Goal: Information Seeking & Learning: Compare options

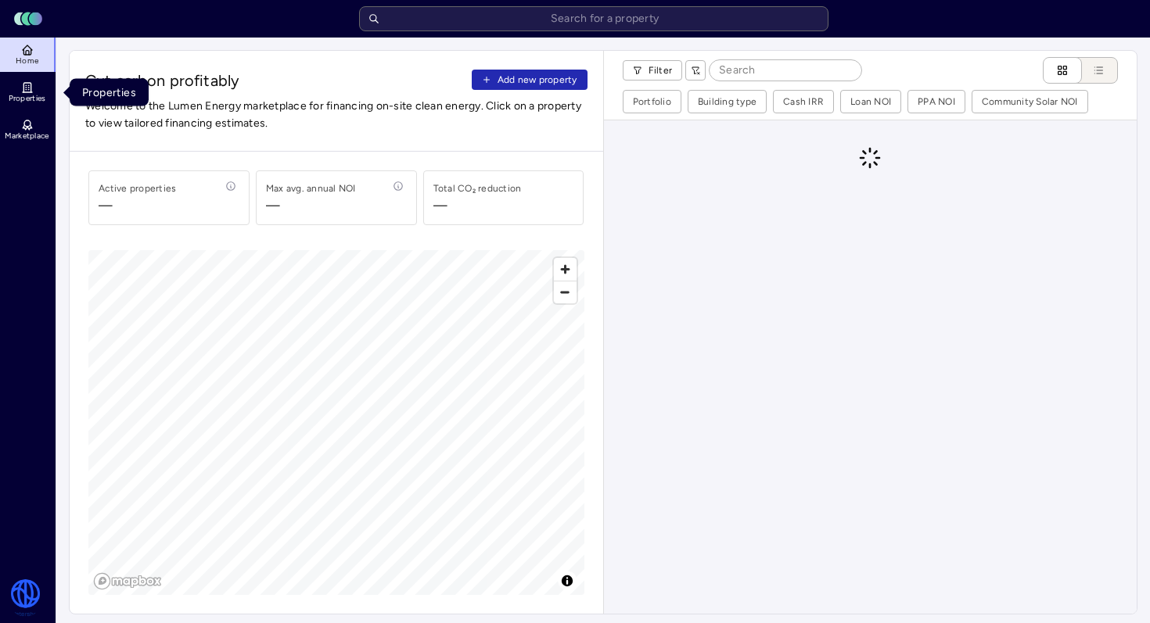
click at [20, 95] on span "Properties" at bounding box center [28, 98] width 38 height 9
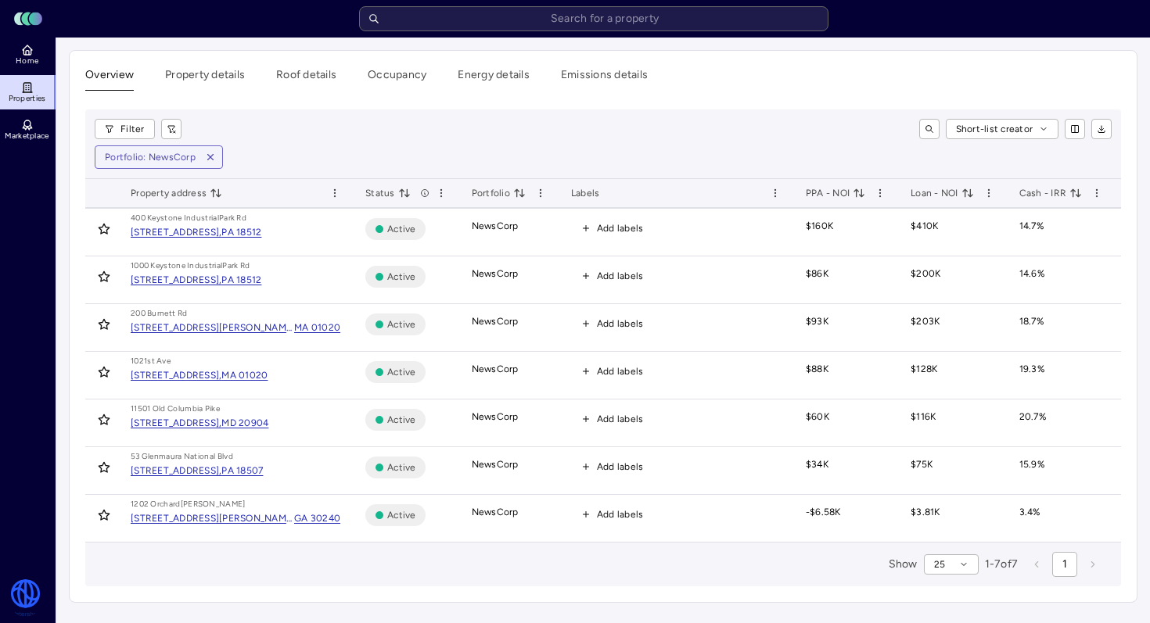
click at [221, 231] on div "[STREET_ADDRESS]," at bounding box center [176, 232] width 91 height 16
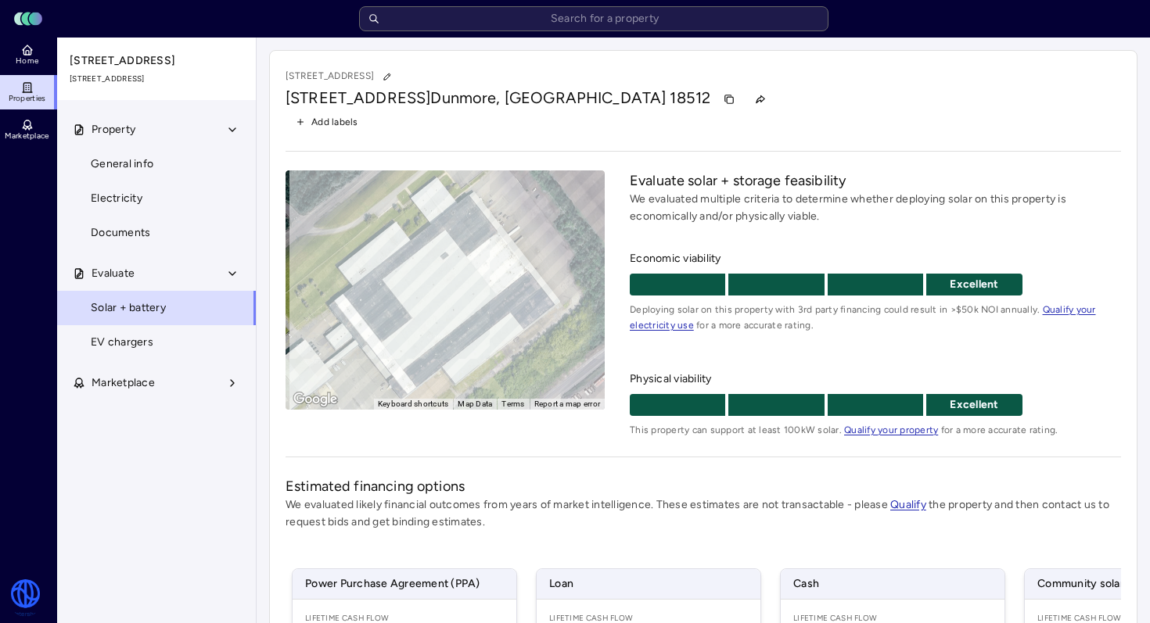
scroll to position [297, 0]
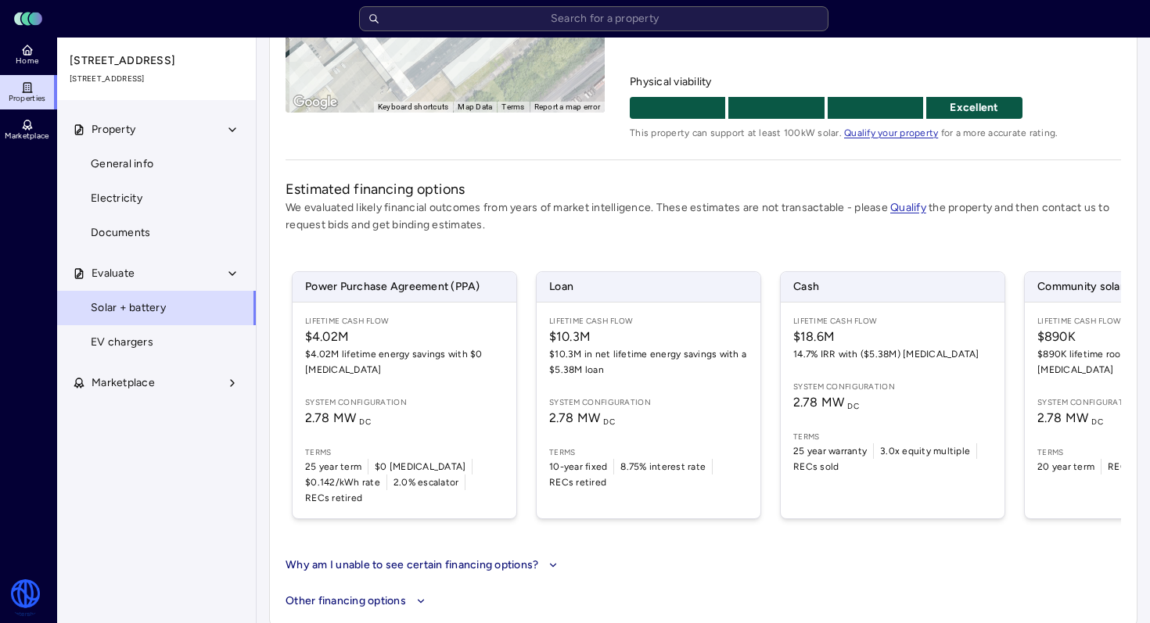
click at [875, 345] on span "$18.6M" at bounding box center [892, 337] width 199 height 19
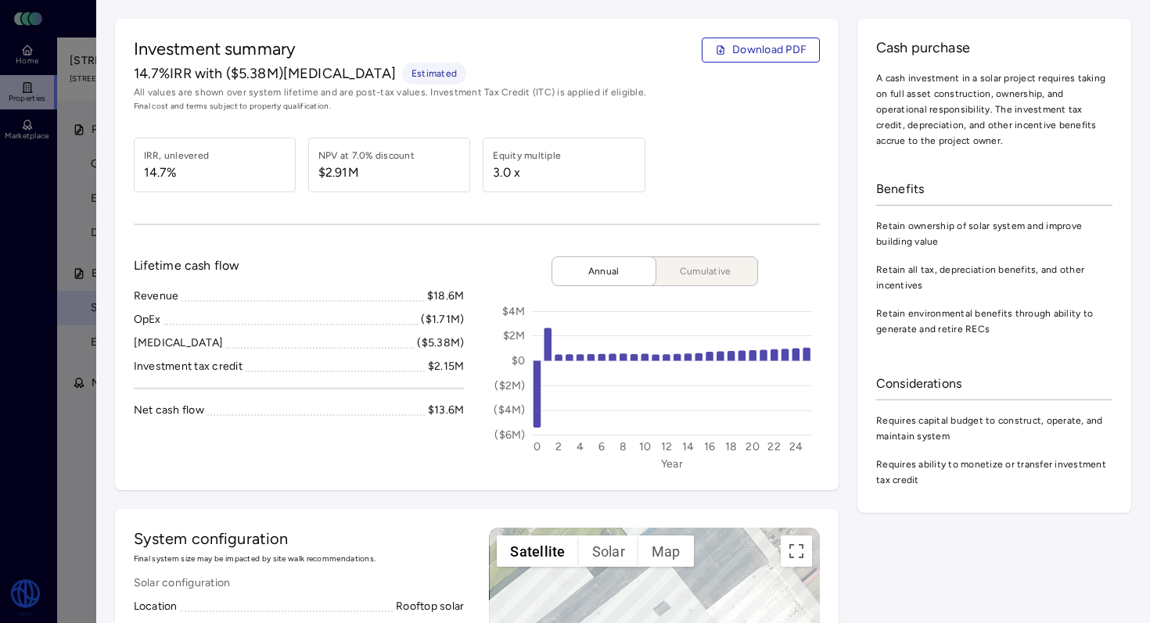
click at [747, 63] on div "Investment summary Download PDF 14.7% IRR with ($5.38M) [MEDICAL_DATA] Estimate…" at bounding box center [477, 75] width 687 height 75
click at [751, 53] on span "Download PDF" at bounding box center [769, 49] width 74 height 17
click at [174, 36] on div "Investment summary Download PDF 14.7% IRR with ($5.38M) [MEDICAL_DATA] Estimate…" at bounding box center [477, 255] width 724 height 472
click at [997, 31] on div "Cash purchase A cash investment in a solar project requires taking on full asse…" at bounding box center [994, 266] width 274 height 494
click at [516, 84] on span "All values are shown over system lifetime and are post-tax values. Investment T…" at bounding box center [477, 92] width 687 height 16
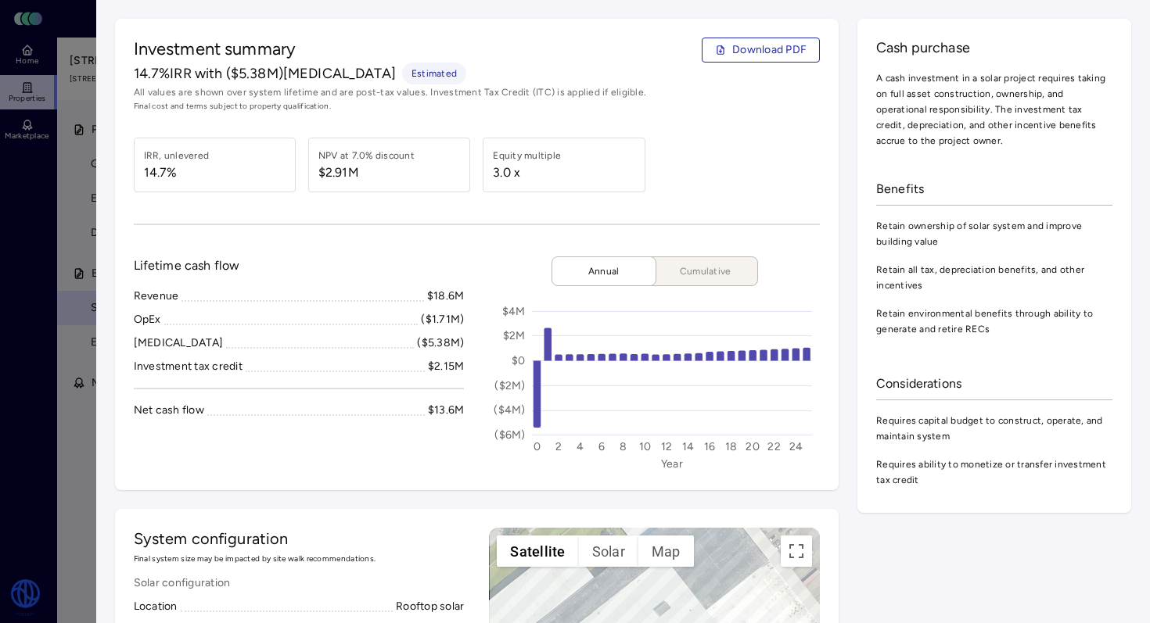
click at [281, 45] on span "Investment summary" at bounding box center [215, 50] width 163 height 25
click at [51, 34] on div at bounding box center [575, 311] width 1150 height 623
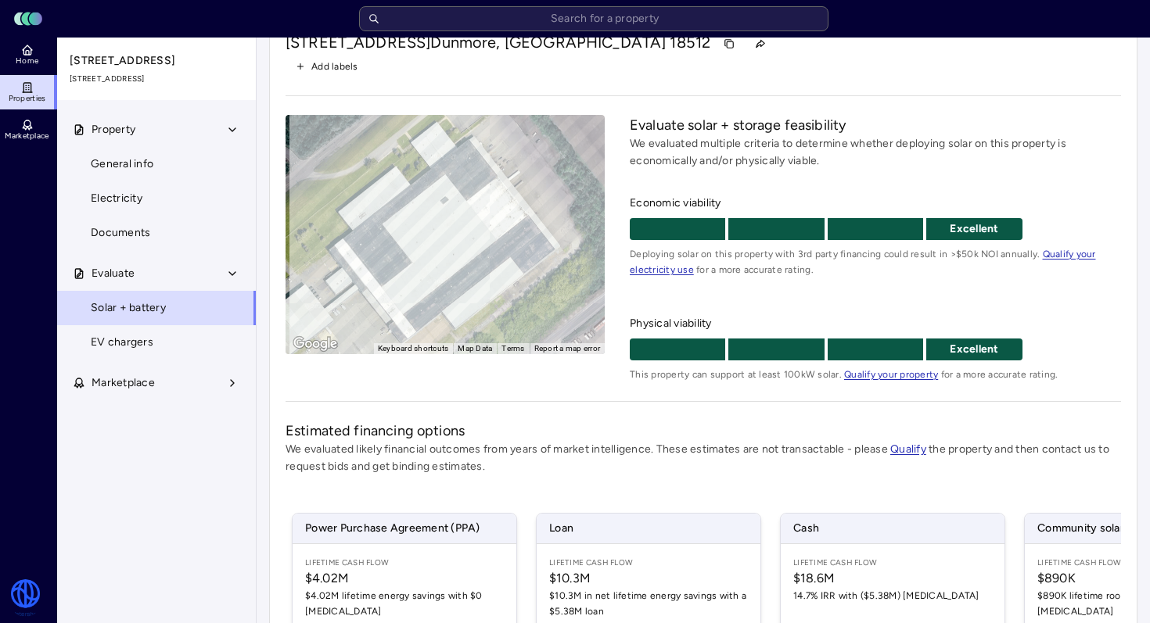
scroll to position [297, 0]
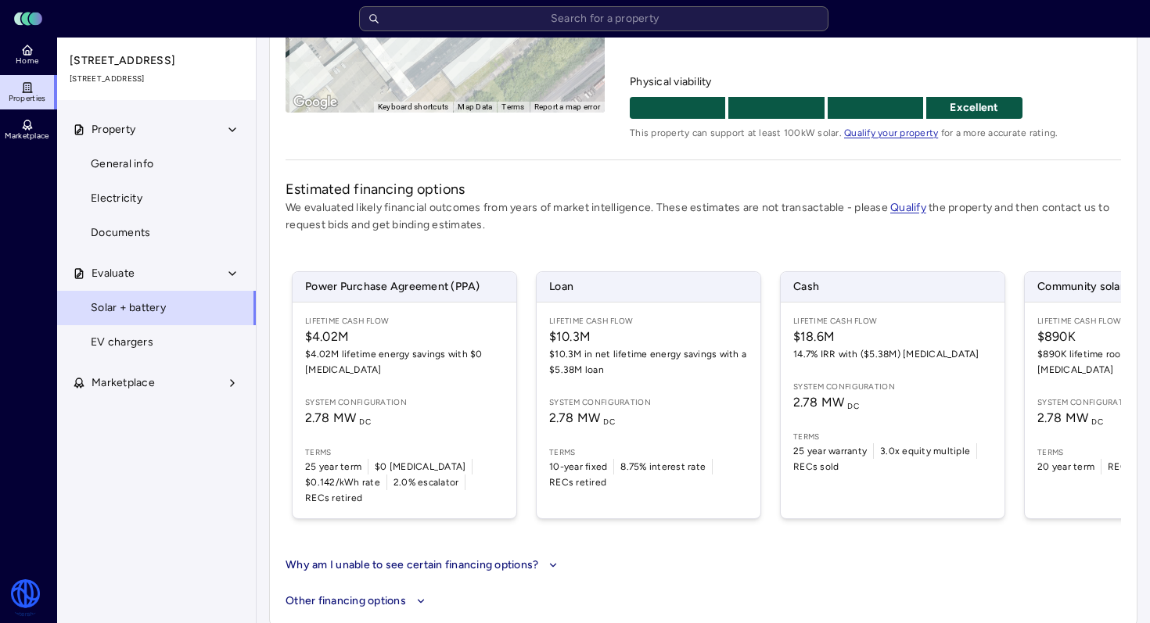
click at [160, 291] on button "Evaluate" at bounding box center [157, 274] width 200 height 34
click at [210, 282] on button "Evaluate" at bounding box center [157, 274] width 200 height 34
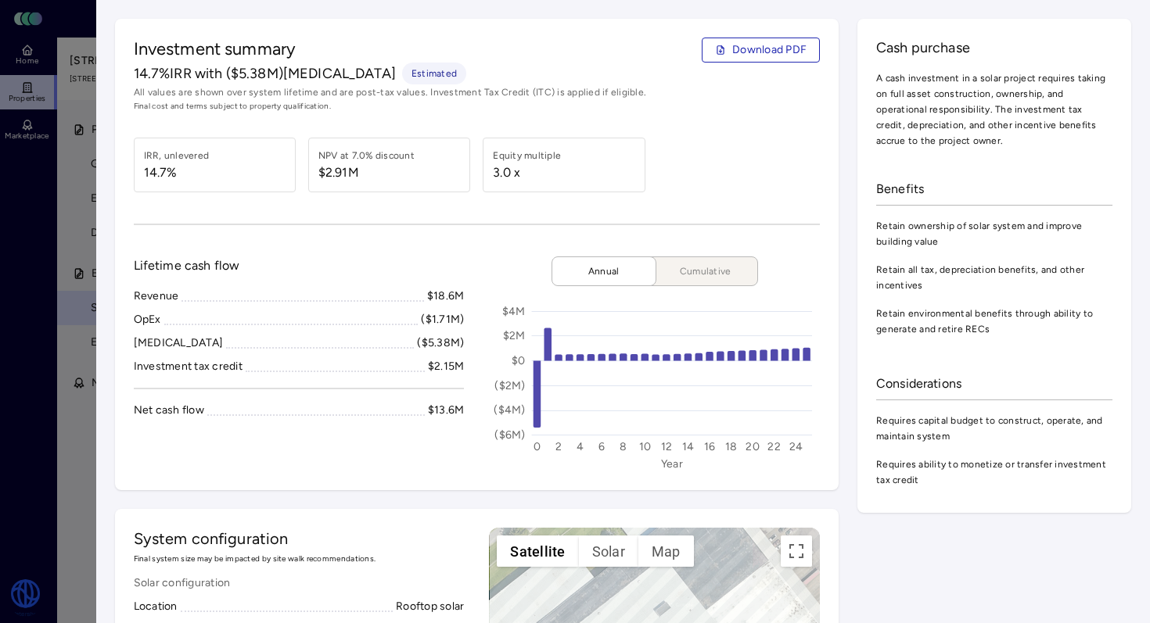
drag, startPoint x: 966, startPoint y: 73, endPoint x: 1094, endPoint y: 30, distance: 135.3
click at [969, 70] on span "A cash investment in a solar project requires taking on full asset construction…" at bounding box center [994, 109] width 236 height 78
click at [82, 134] on div at bounding box center [575, 311] width 1150 height 623
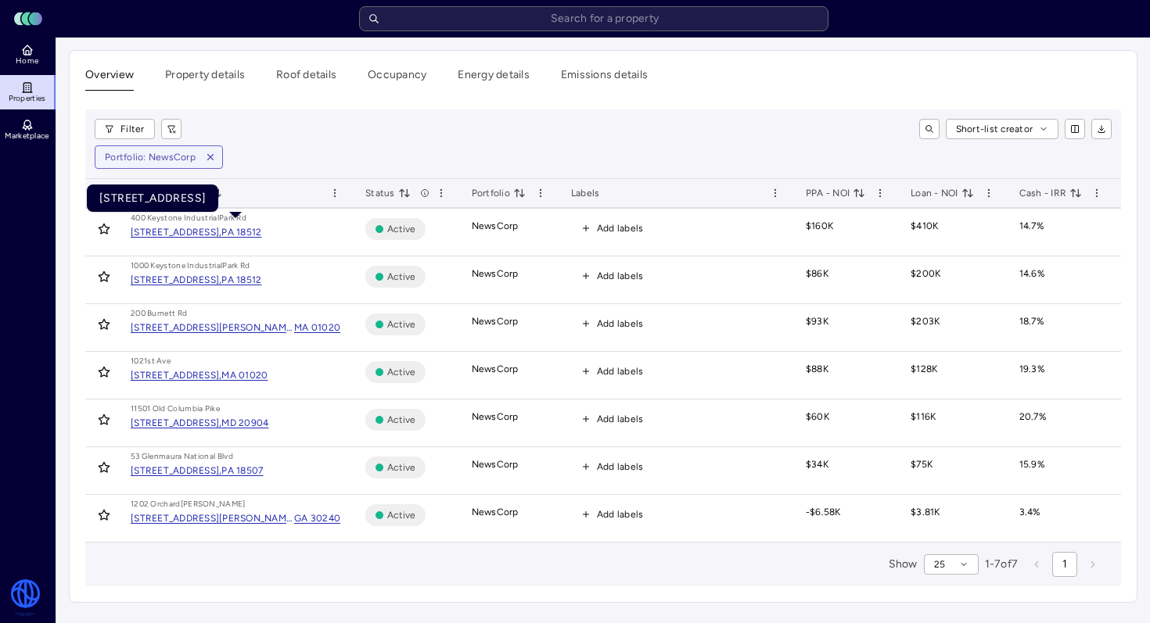
click at [221, 233] on div "[STREET_ADDRESS]," at bounding box center [176, 232] width 91 height 16
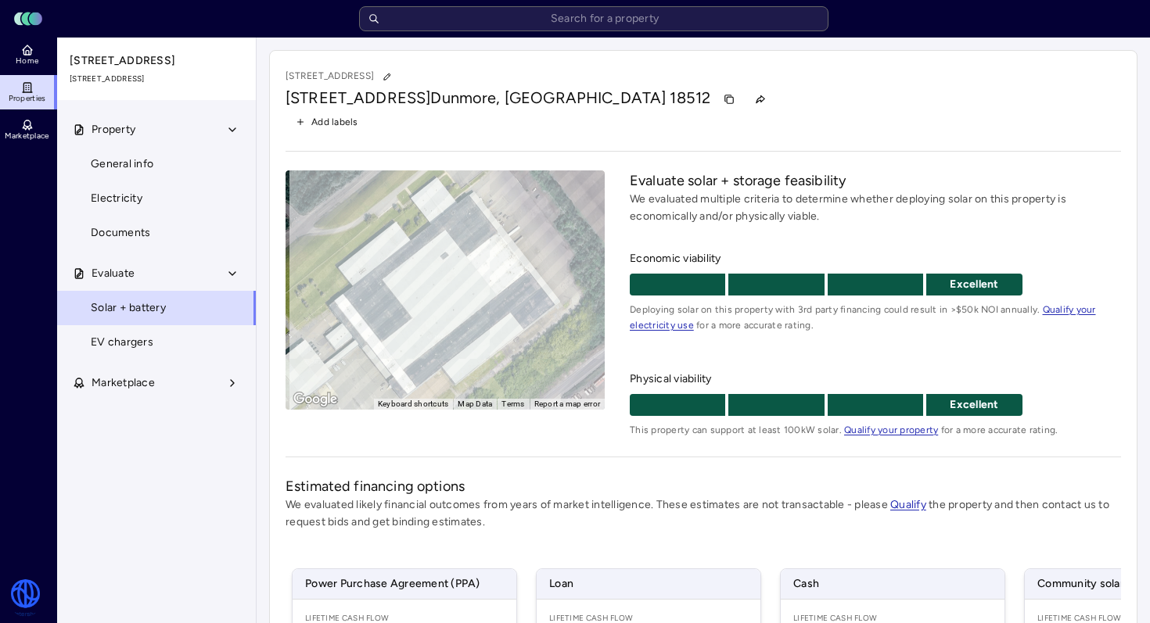
scroll to position [297, 0]
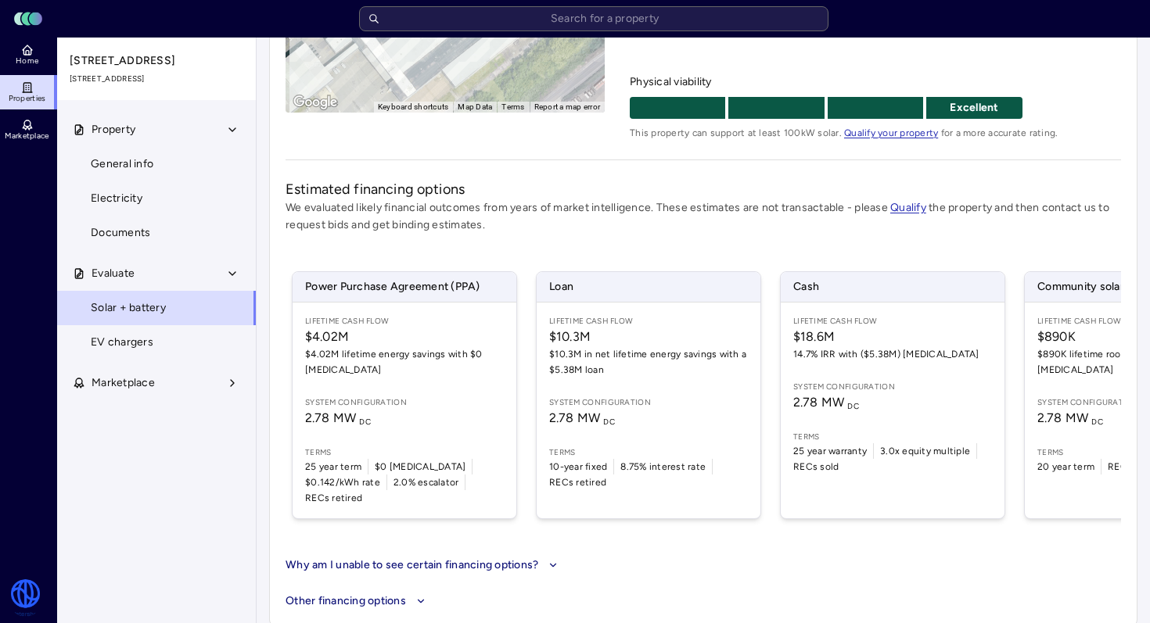
click at [863, 395] on span "2.78 MW DC" at bounding box center [892, 402] width 199 height 19
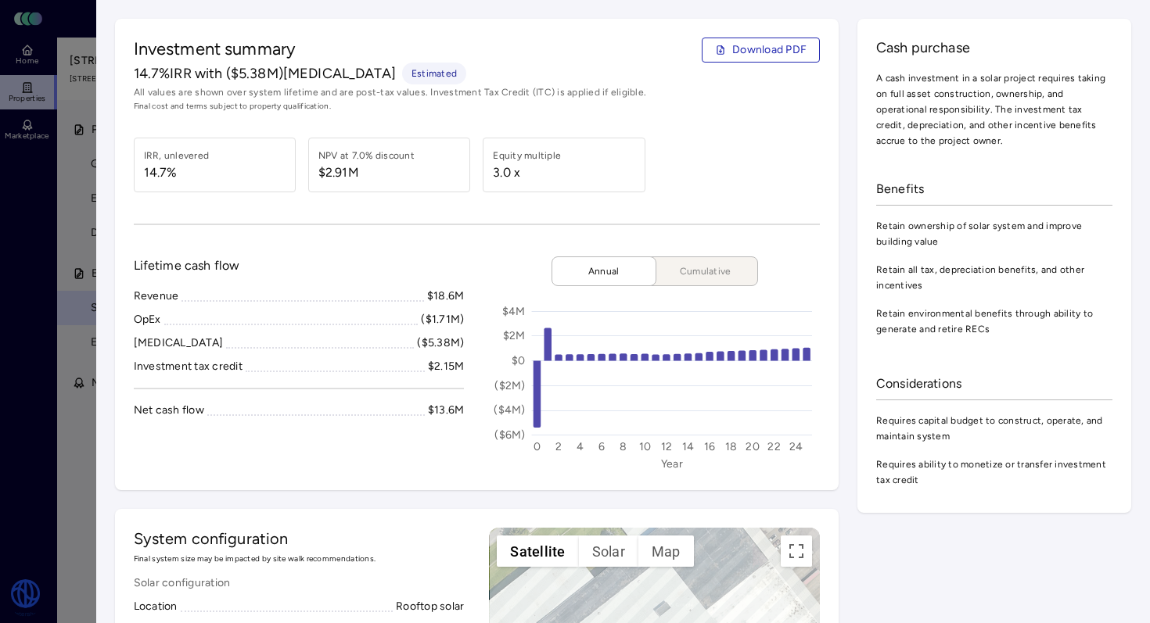
click at [763, 48] on span "Download PDF" at bounding box center [769, 49] width 74 height 17
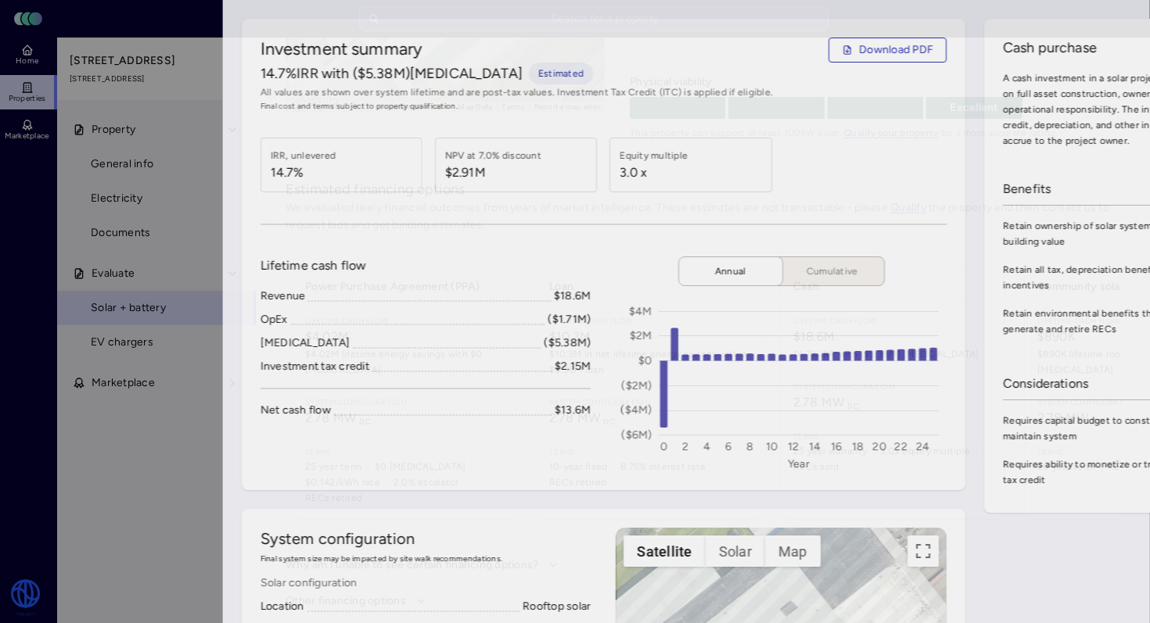
click at [63, 304] on div at bounding box center [575, 311] width 1150 height 623
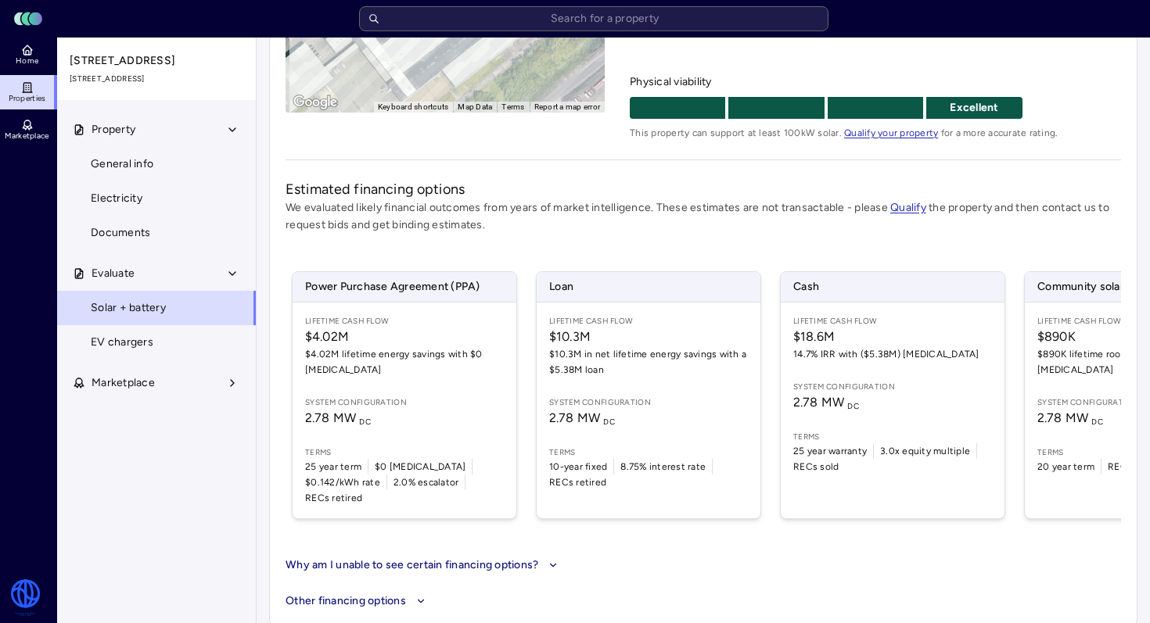
click at [445, 379] on div "Lifetime Cash Flow $4.02M $4.02M lifetime energy savings with $0 [MEDICAL_DATA]…" at bounding box center [405, 411] width 224 height 216
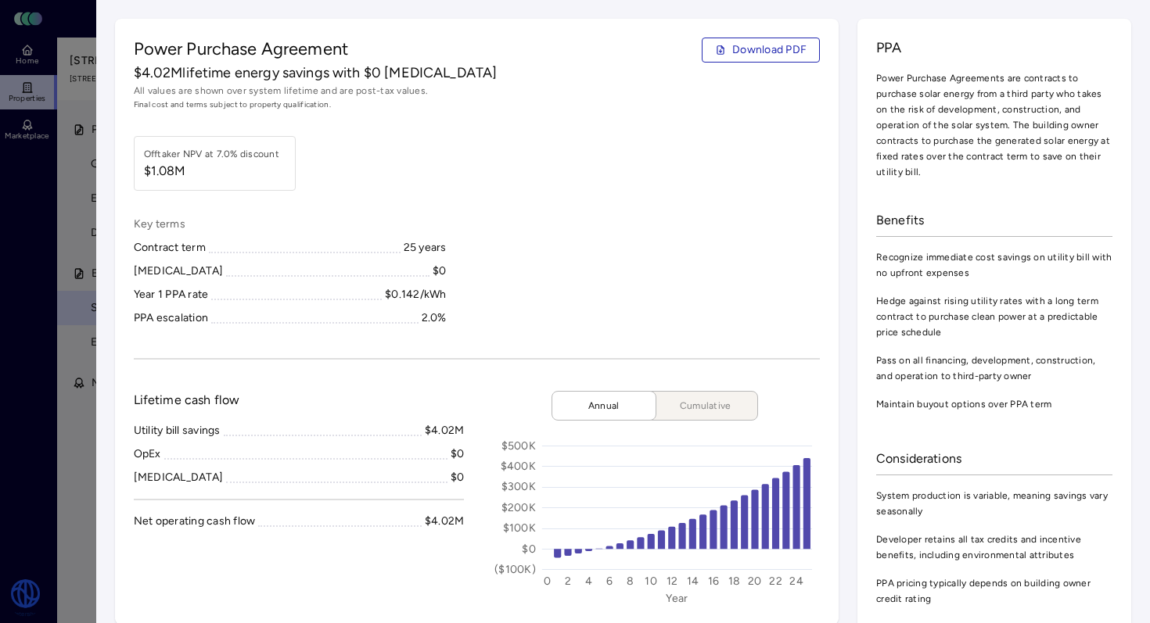
click at [756, 51] on span "Download PDF" at bounding box center [769, 49] width 74 height 17
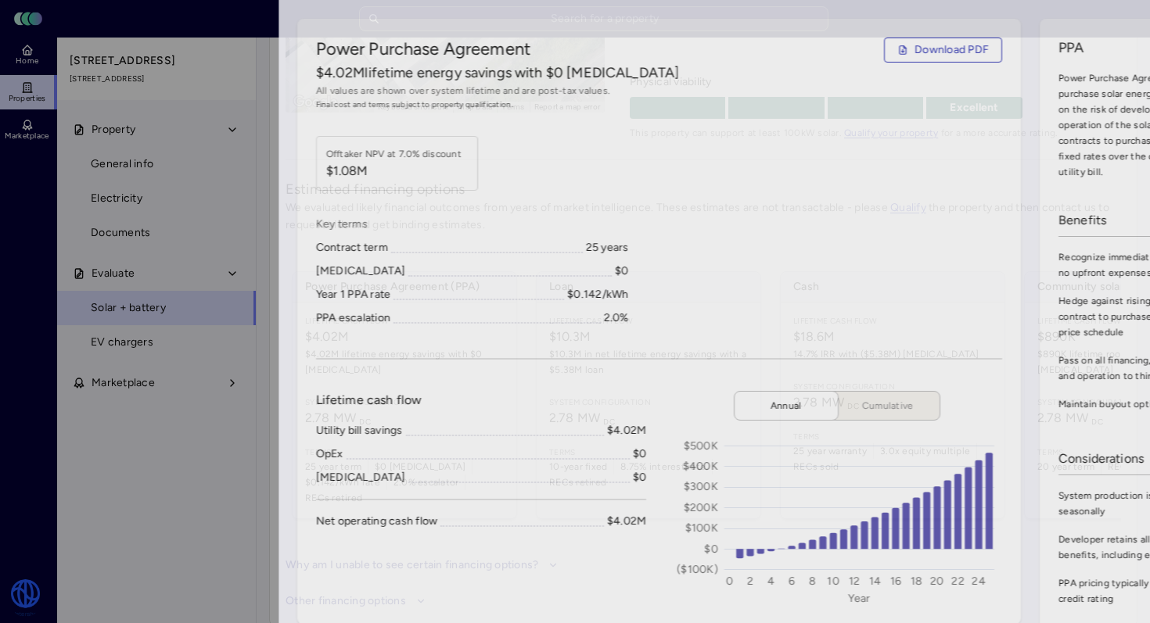
click at [91, 131] on div at bounding box center [575, 311] width 1150 height 623
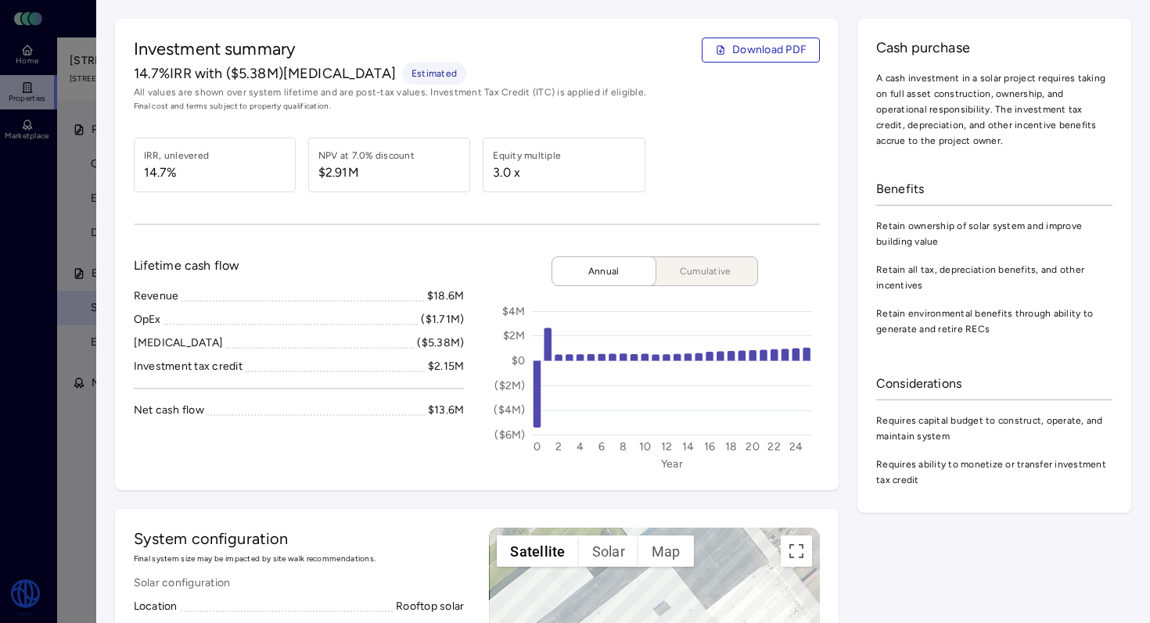
click at [70, 34] on div at bounding box center [575, 311] width 1150 height 623
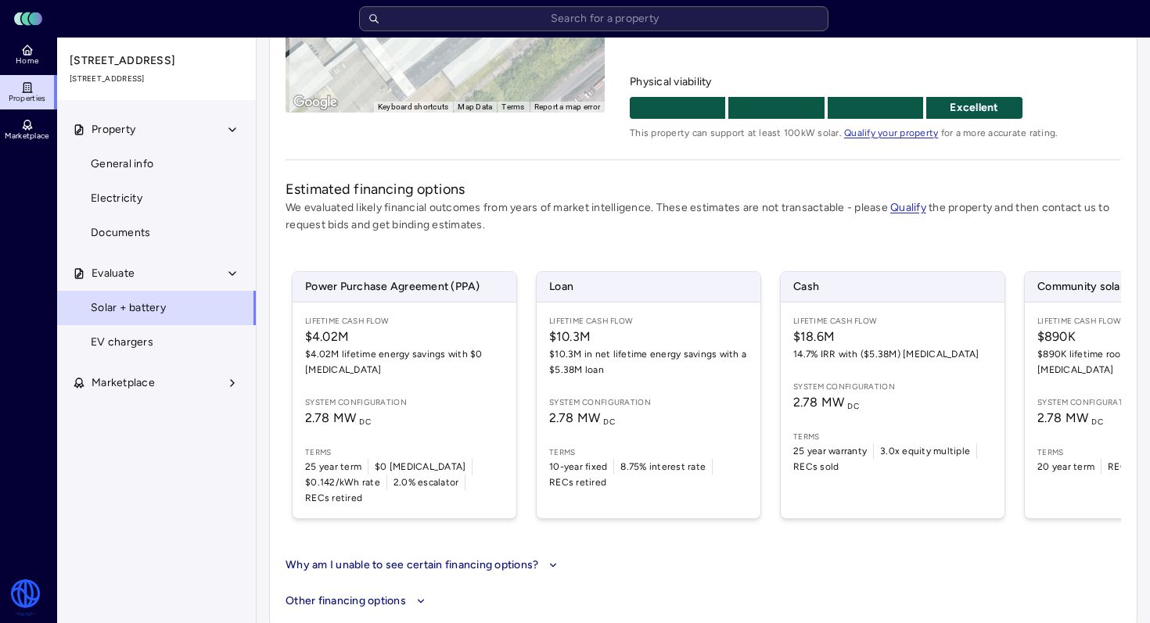
click at [16, 48] on link "Home" at bounding box center [28, 55] width 57 height 34
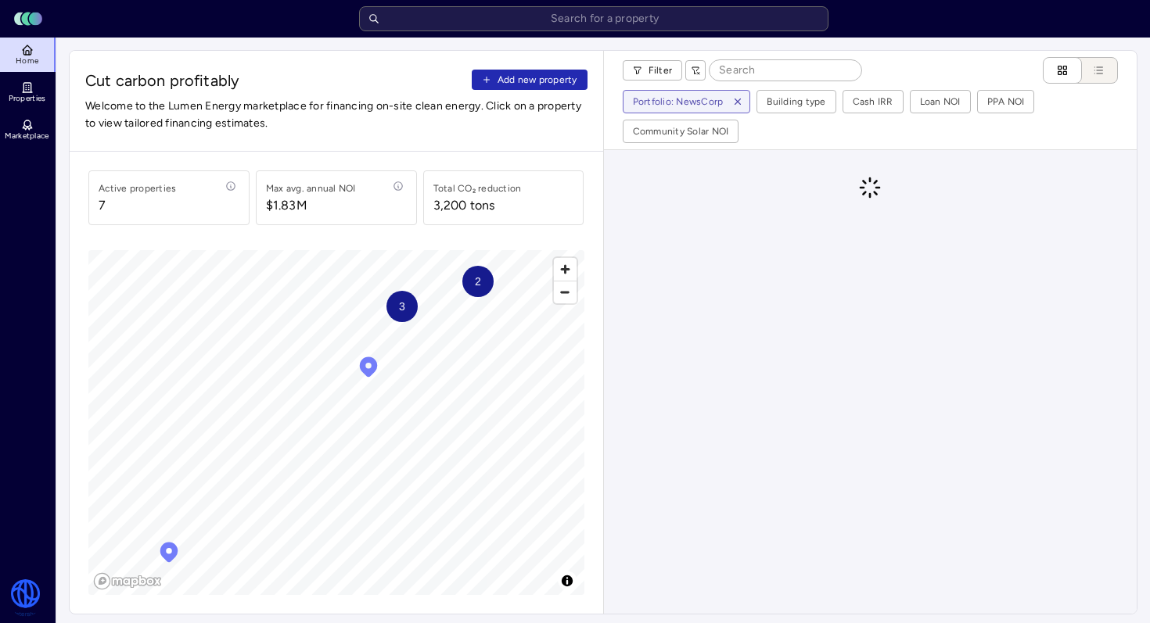
click at [38, 91] on link "Properties" at bounding box center [28, 92] width 57 height 34
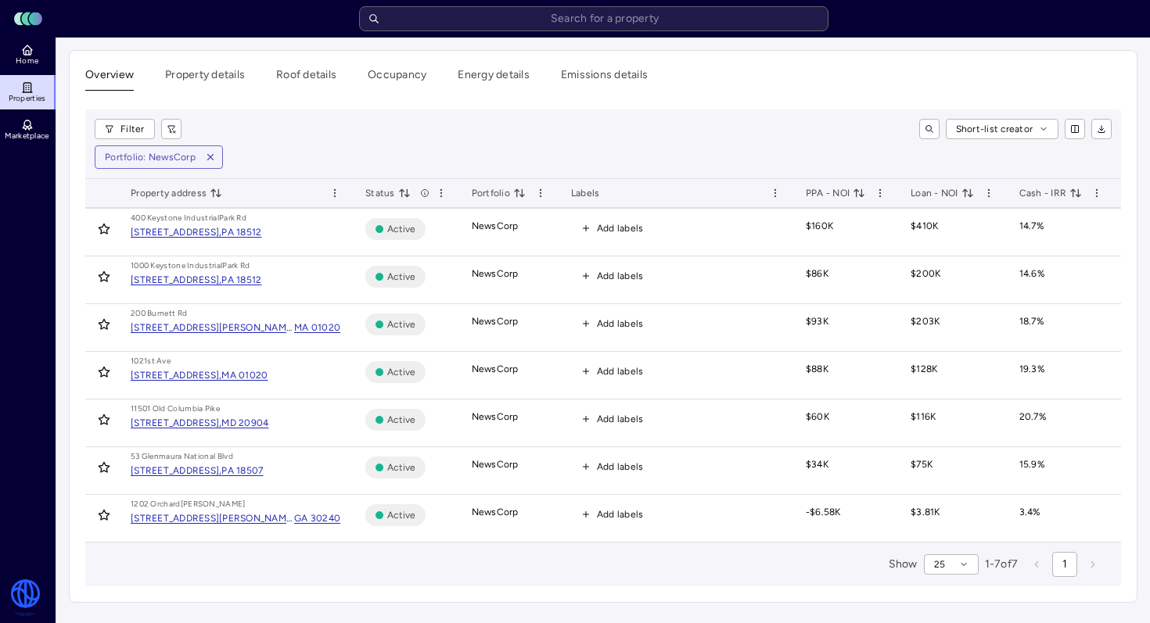
click at [221, 279] on div "[STREET_ADDRESS]," at bounding box center [176, 280] width 91 height 16
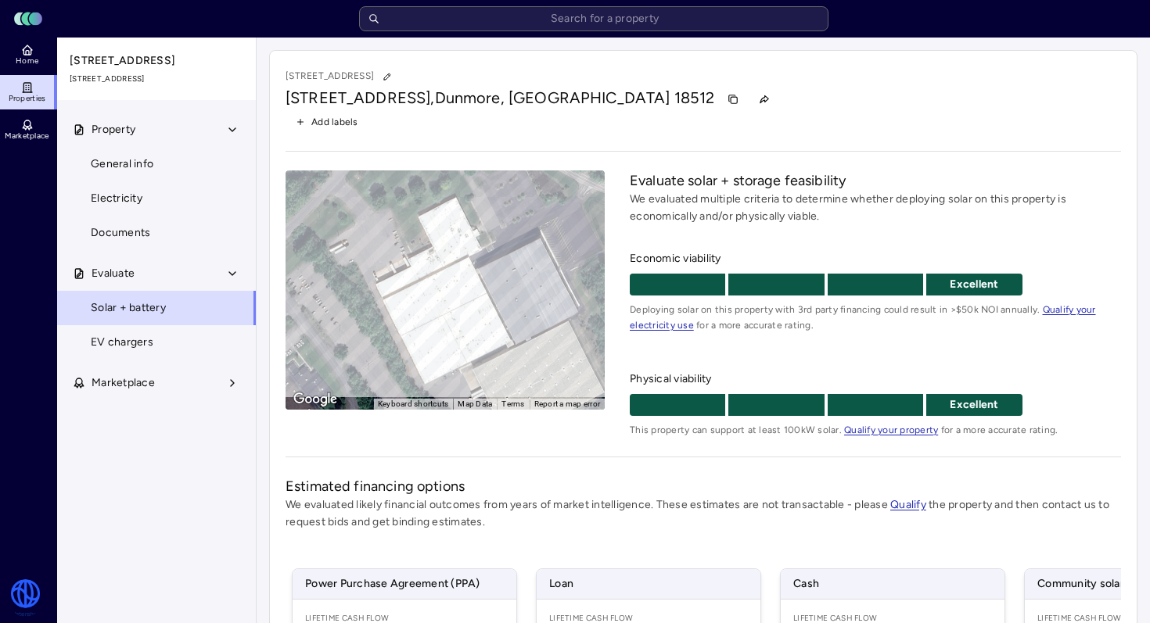
scroll to position [332, 0]
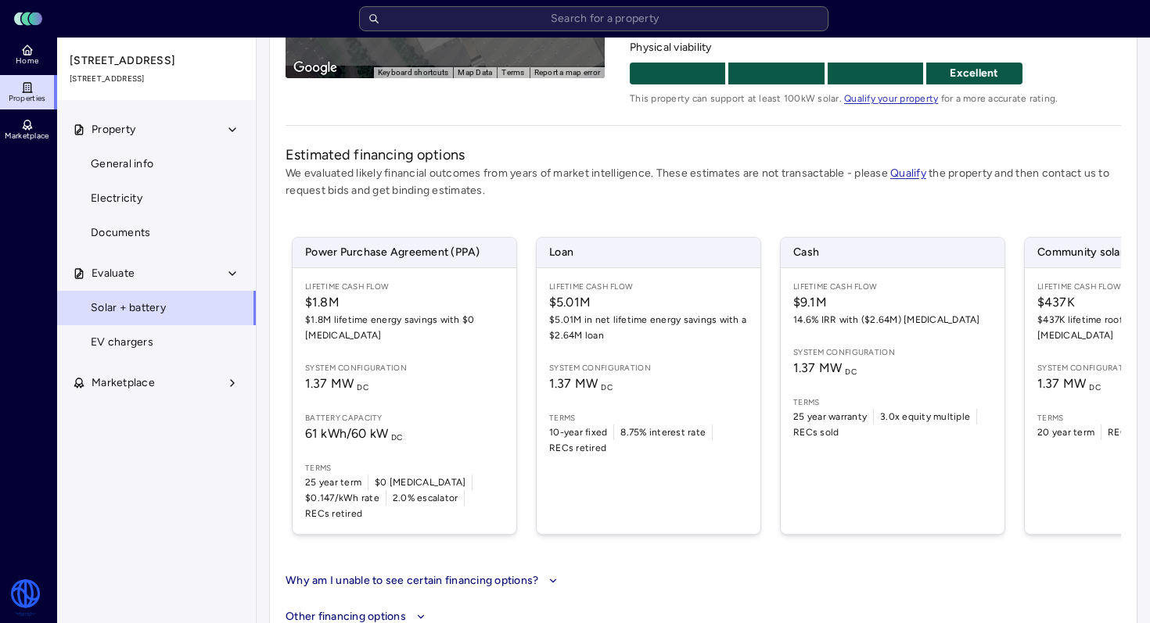
click at [444, 332] on div "Lifetime Cash Flow $1.8M $1.8M lifetime energy savings with $0 [MEDICAL_DATA] S…" at bounding box center [405, 401] width 224 height 266
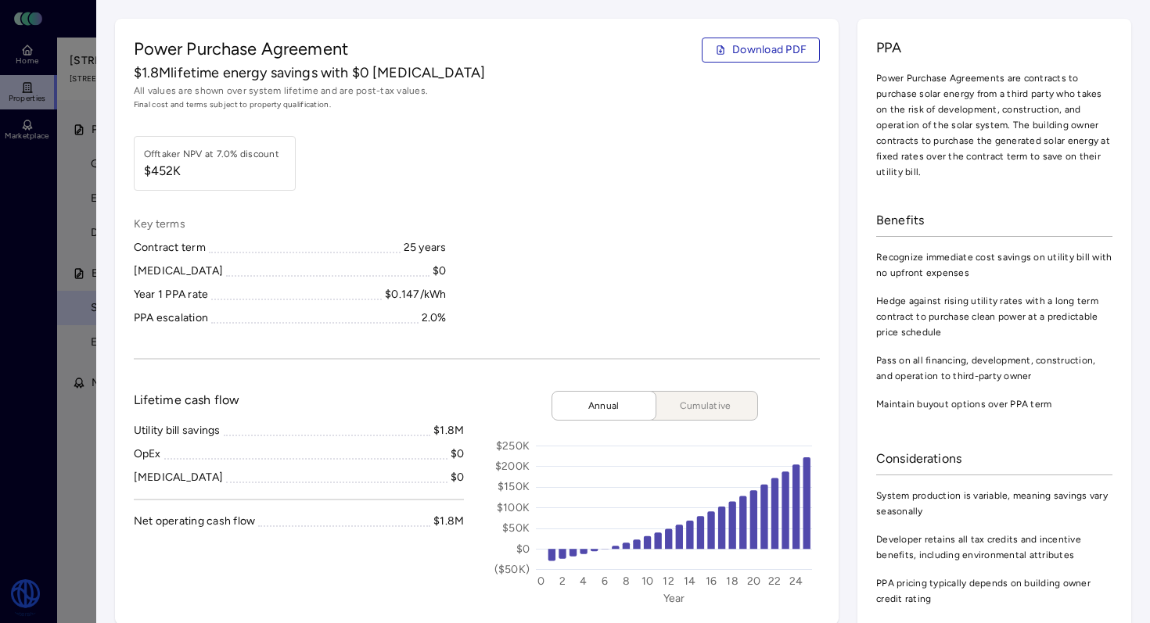
click at [757, 55] on span "Download PDF" at bounding box center [769, 49] width 74 height 17
click at [709, 410] on span "Cumulative" at bounding box center [705, 406] width 78 height 16
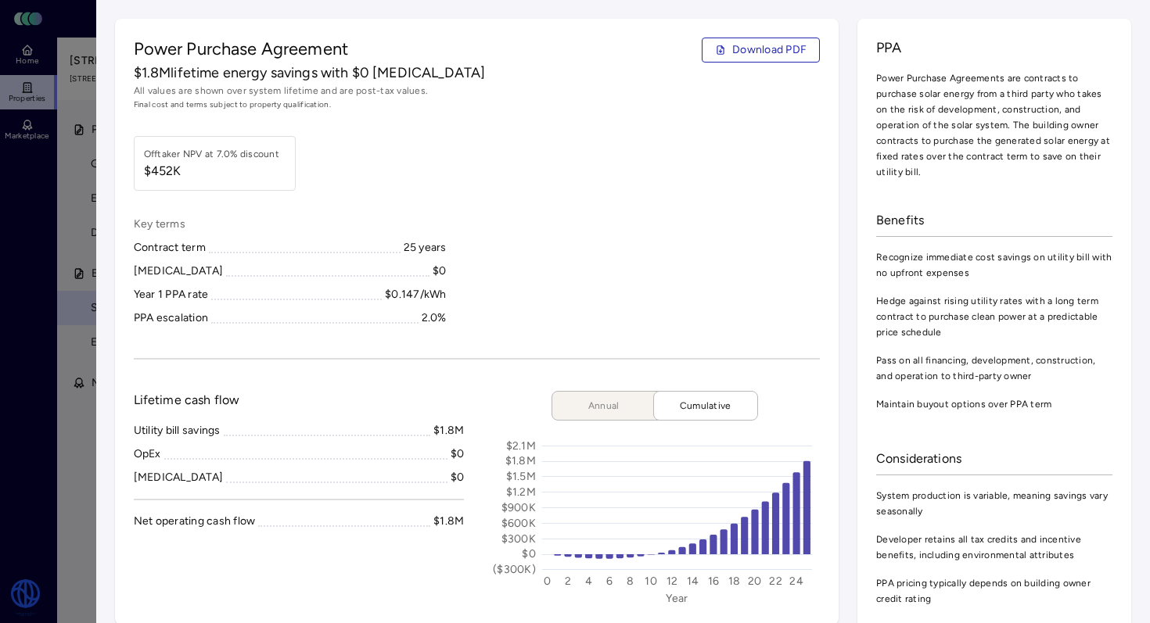
click at [618, 407] on span "Annual" at bounding box center [604, 406] width 78 height 16
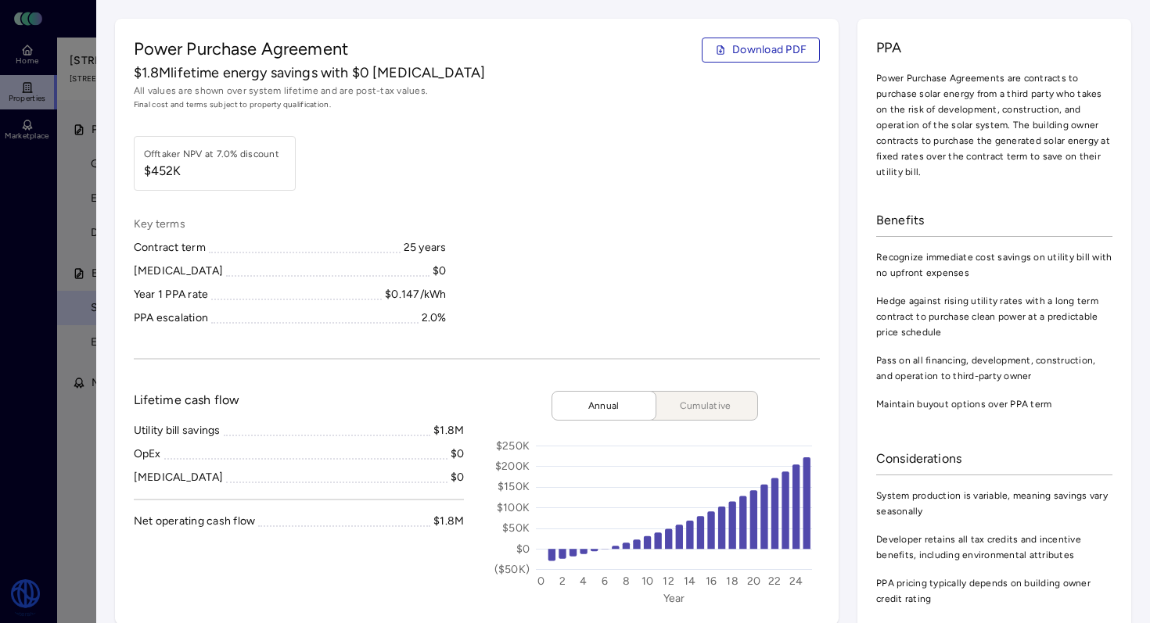
click at [668, 409] on span "Cumulative" at bounding box center [705, 406] width 78 height 16
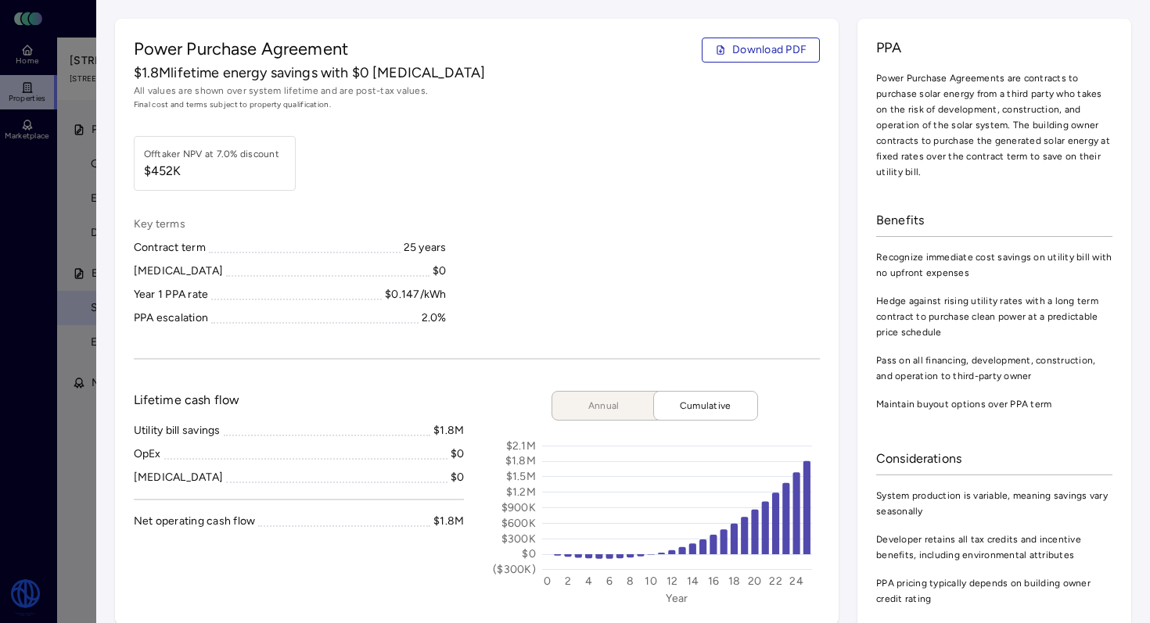
click at [610, 415] on button "Annual" at bounding box center [609, 406] width 117 height 30
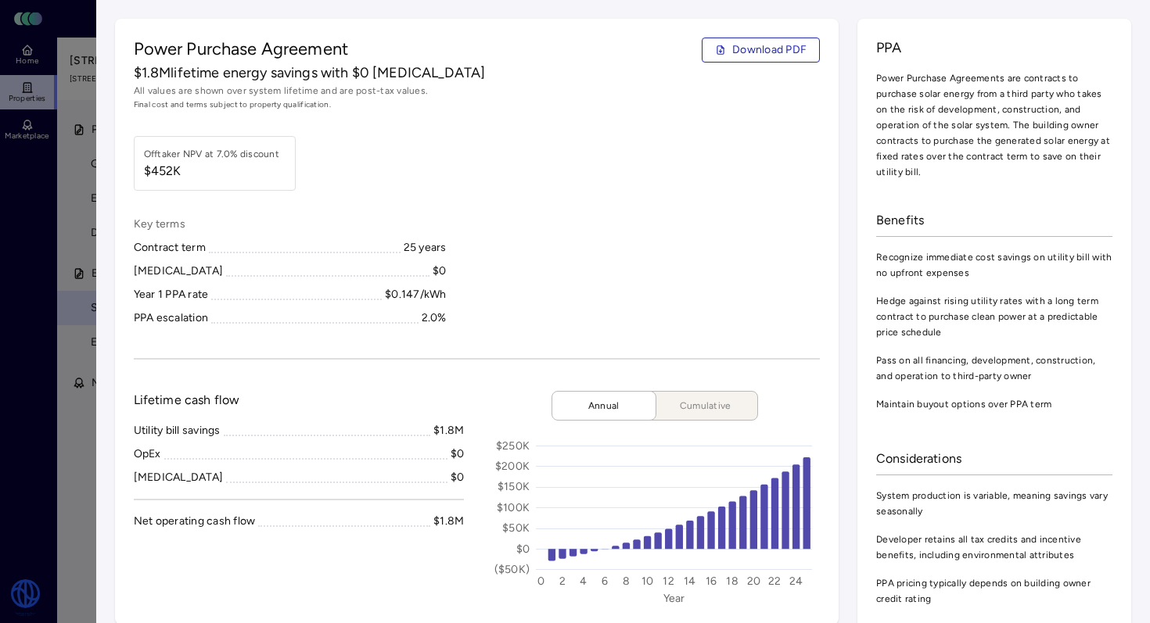
click at [759, 52] on span "Download PDF" at bounding box center [769, 49] width 74 height 17
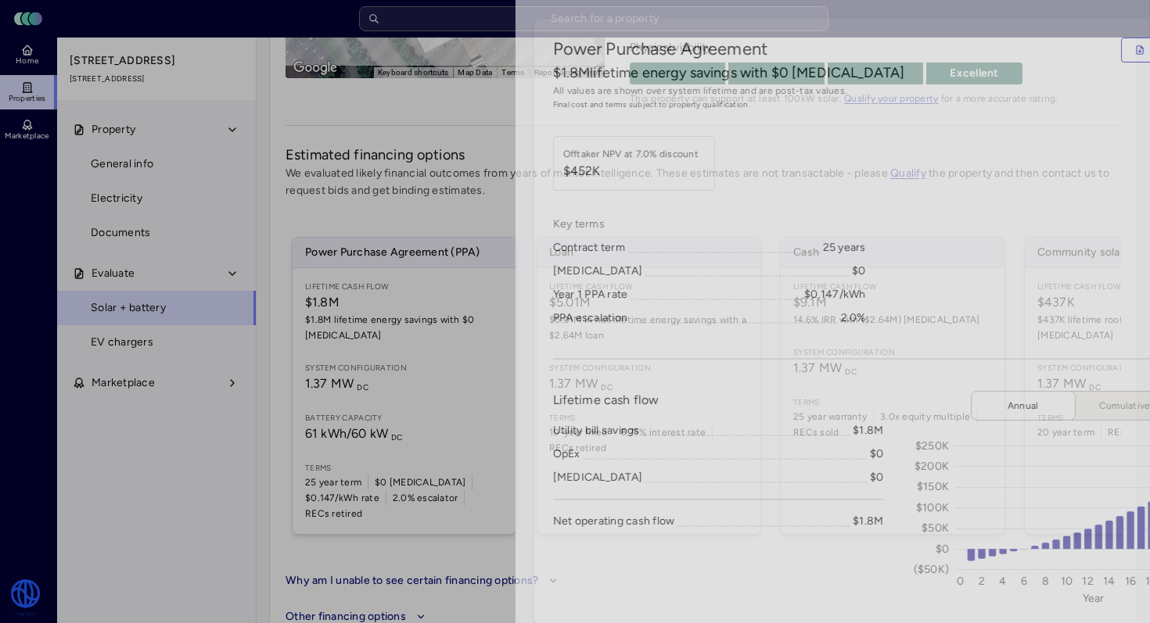
click at [89, 246] on div at bounding box center [575, 311] width 1150 height 623
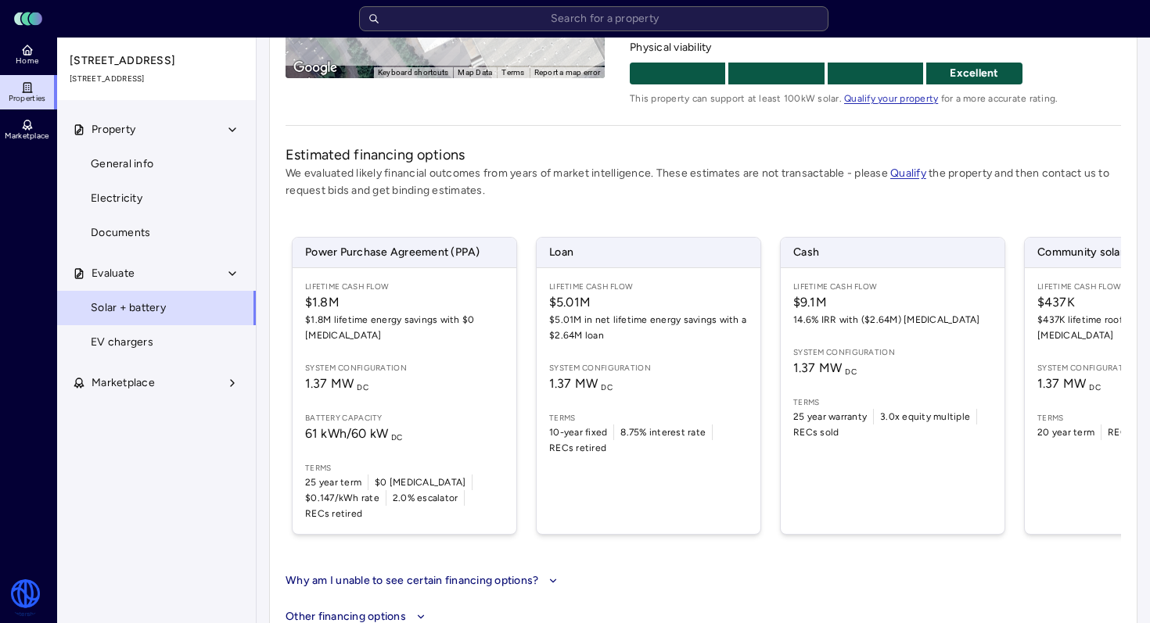
click at [854, 310] on span "$9.1M" at bounding box center [892, 302] width 199 height 19
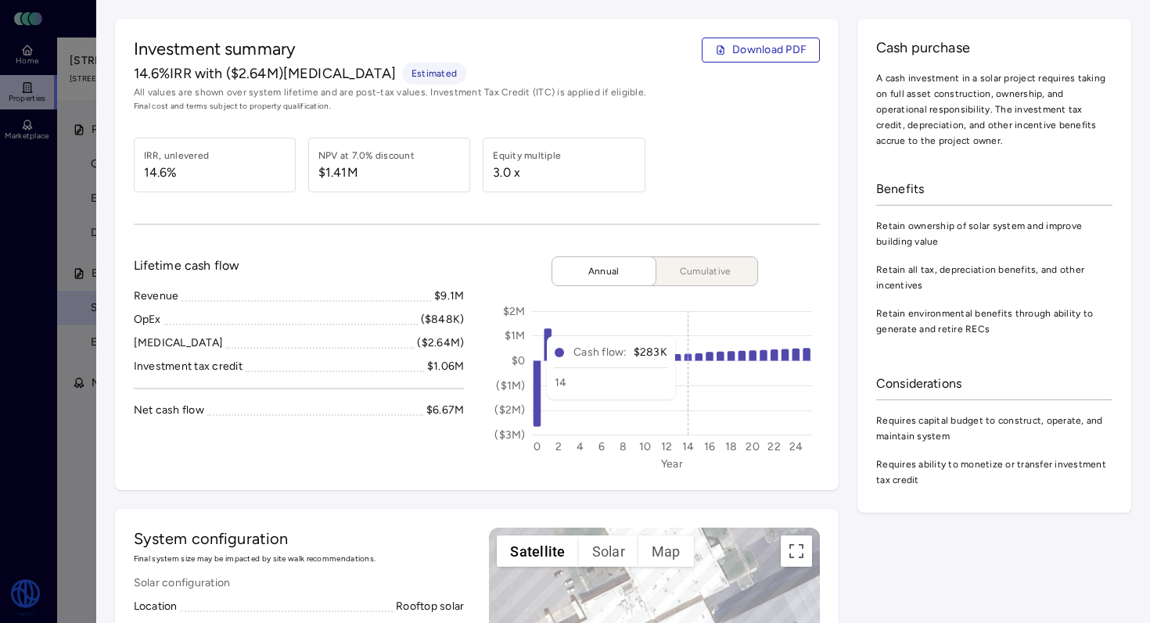
scroll to position [14, 0]
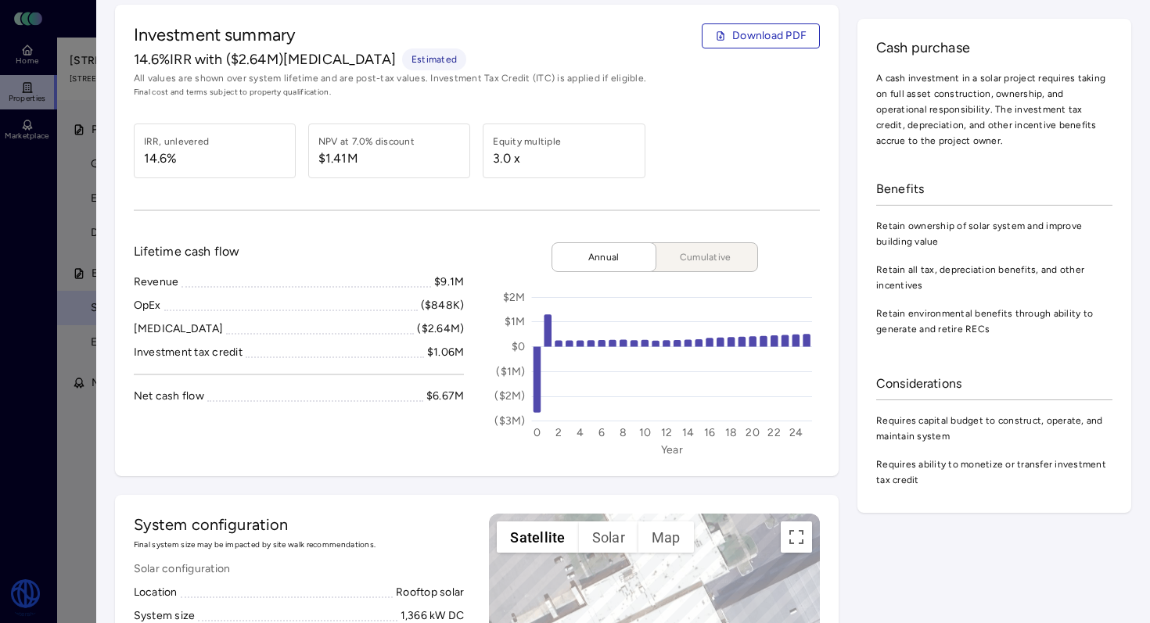
click at [711, 256] on span "Cumulative" at bounding box center [705, 258] width 78 height 16
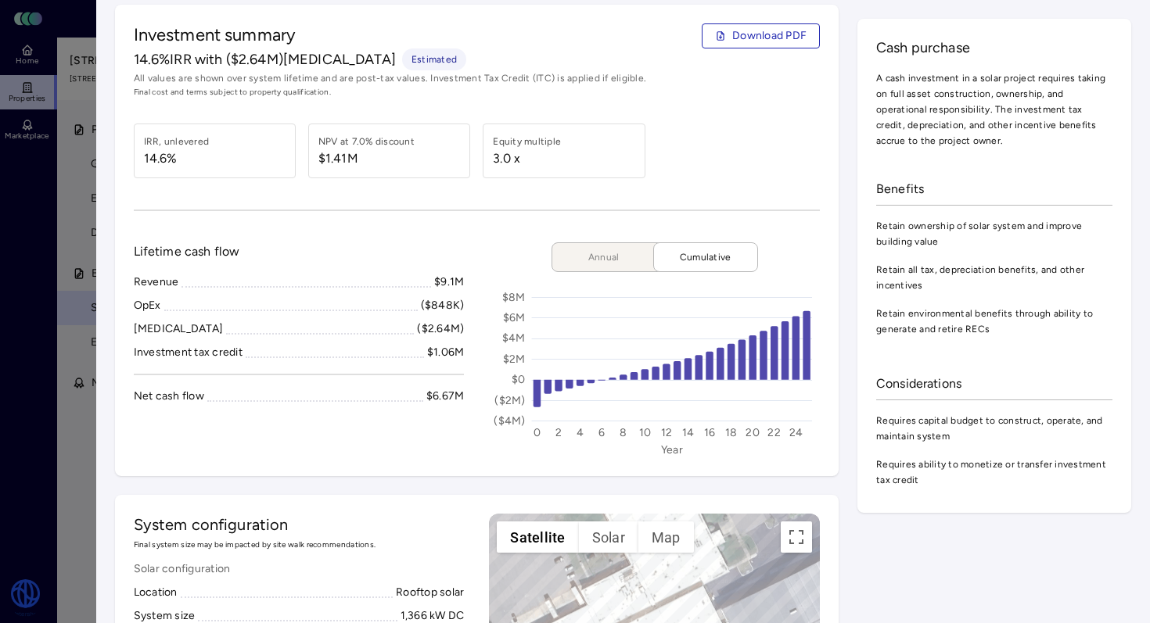
click at [623, 255] on span "Annual" at bounding box center [604, 258] width 78 height 16
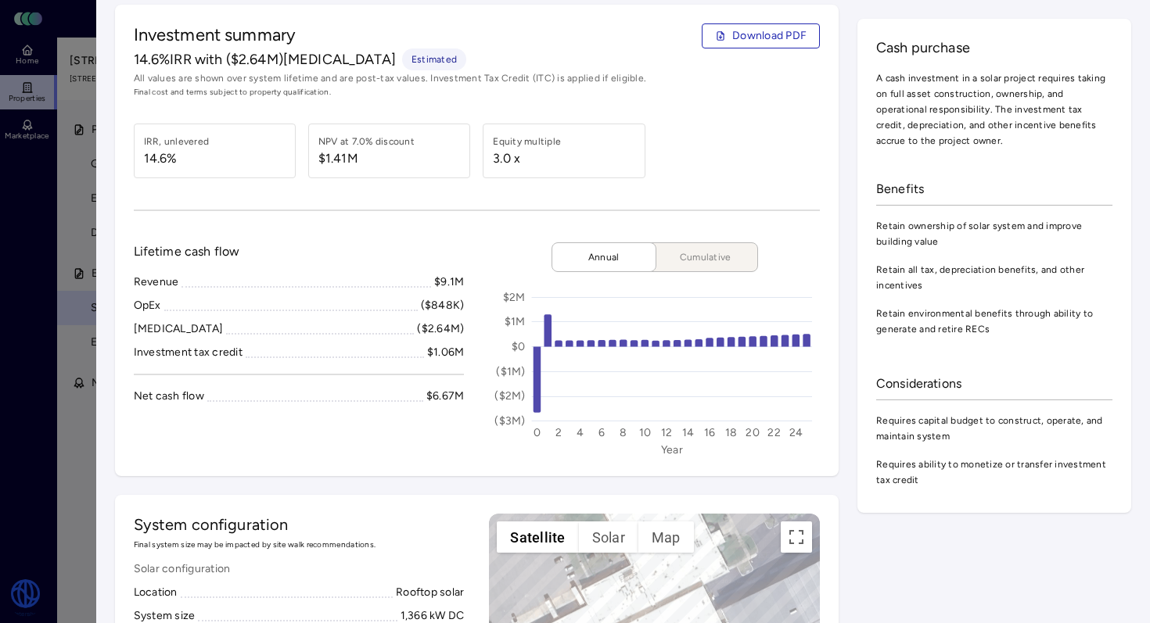
click at [658, 184] on div "Investment summary Download PDF 14.6% IRR with ($2.64M) [MEDICAL_DATA] Estimate…" at bounding box center [477, 241] width 724 height 472
click at [615, 35] on div "Investment summary Download PDF" at bounding box center [477, 35] width 687 height 25
click at [1013, 45] on span "Cash purchase" at bounding box center [994, 48] width 236 height 20
click at [633, 43] on div "Investment summary Download PDF" at bounding box center [477, 35] width 687 height 25
click at [1069, 60] on div "Cash purchase A cash investment in a solar project requires taking on full asse…" at bounding box center [994, 93] width 236 height 111
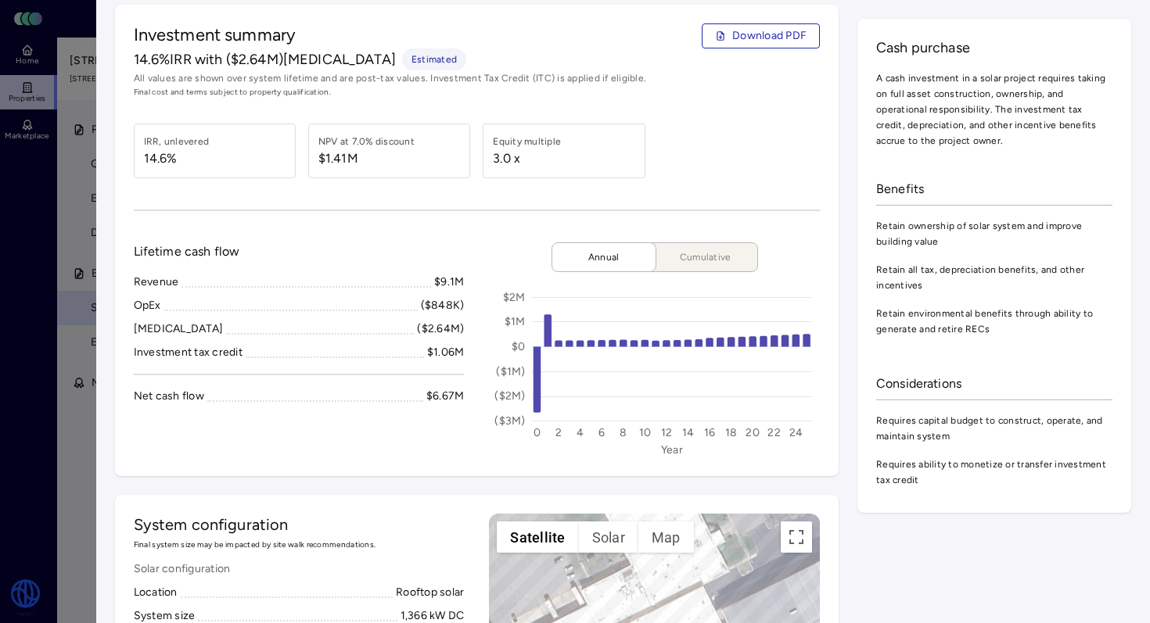
scroll to position [0, 0]
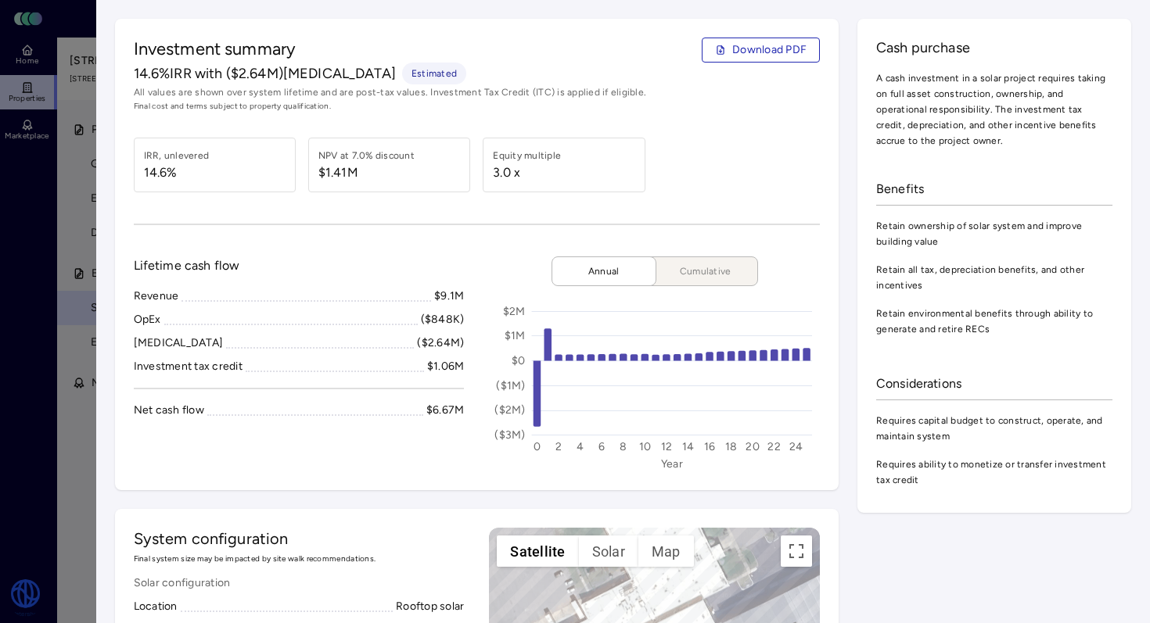
drag, startPoint x: 637, startPoint y: 35, endPoint x: 661, endPoint y: 32, distance: 24.4
click at [637, 34] on div "Investment summary Download PDF 14.6% IRR with ($2.64M) [MEDICAL_DATA] Estimate…" at bounding box center [477, 255] width 724 height 472
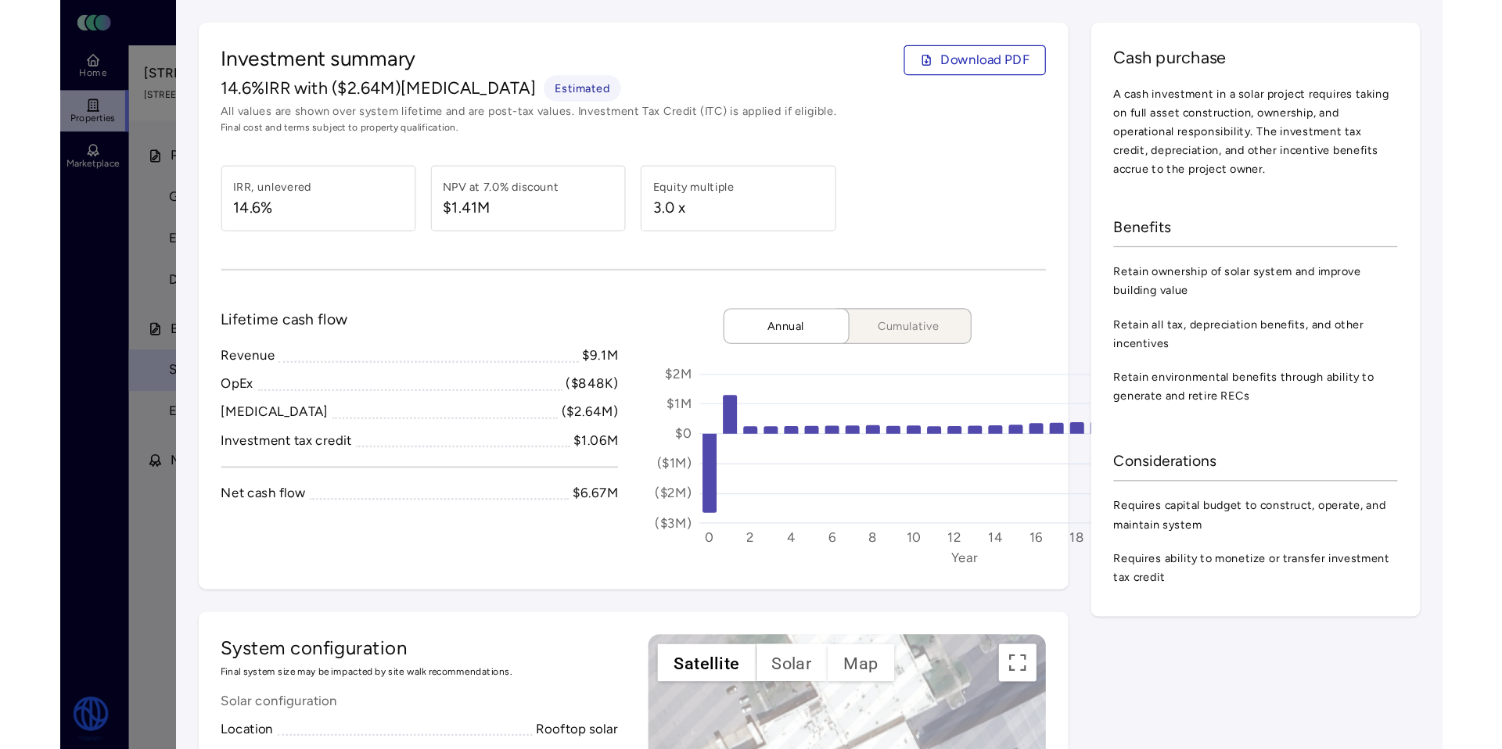
scroll to position [253, 0]
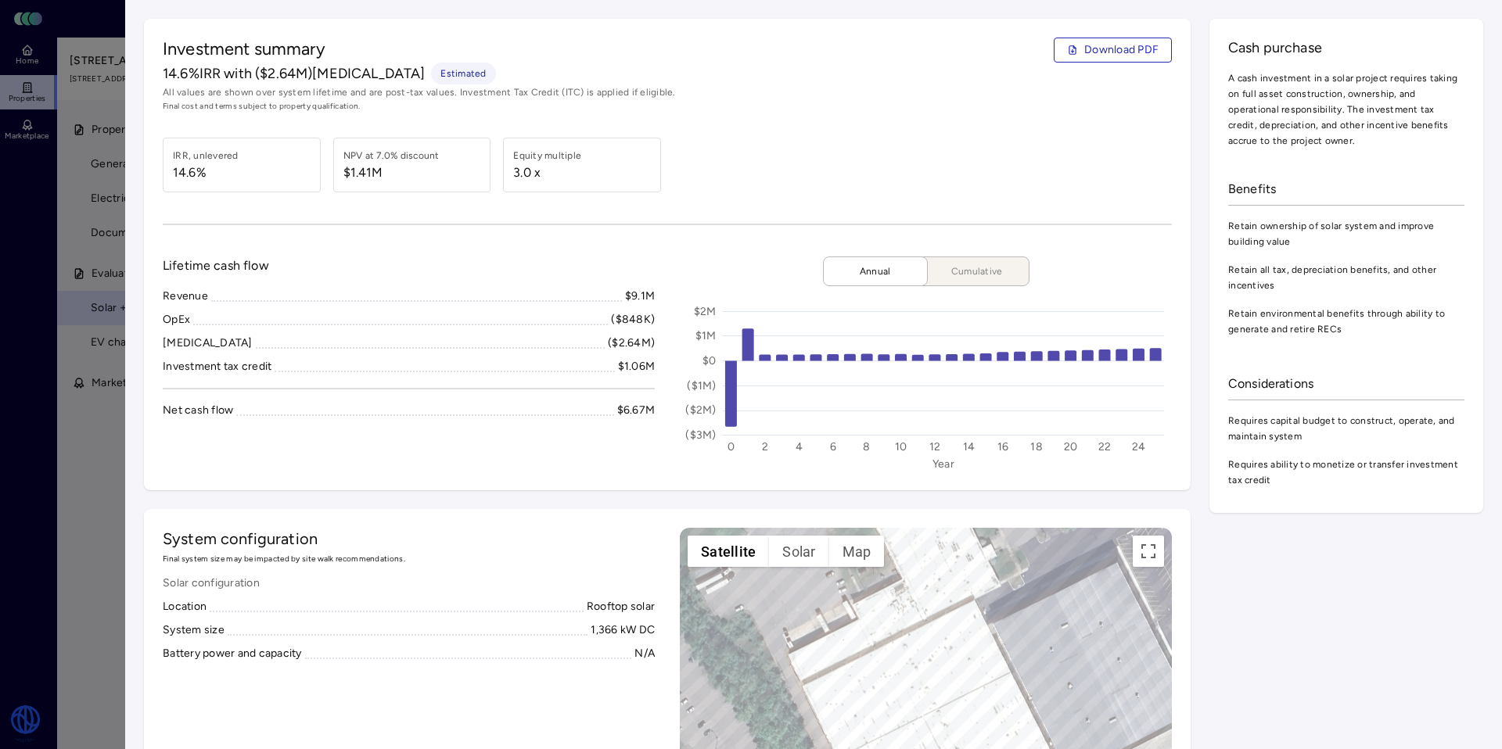
click at [1107, 54] on span "Download PDF" at bounding box center [1121, 49] width 74 height 17
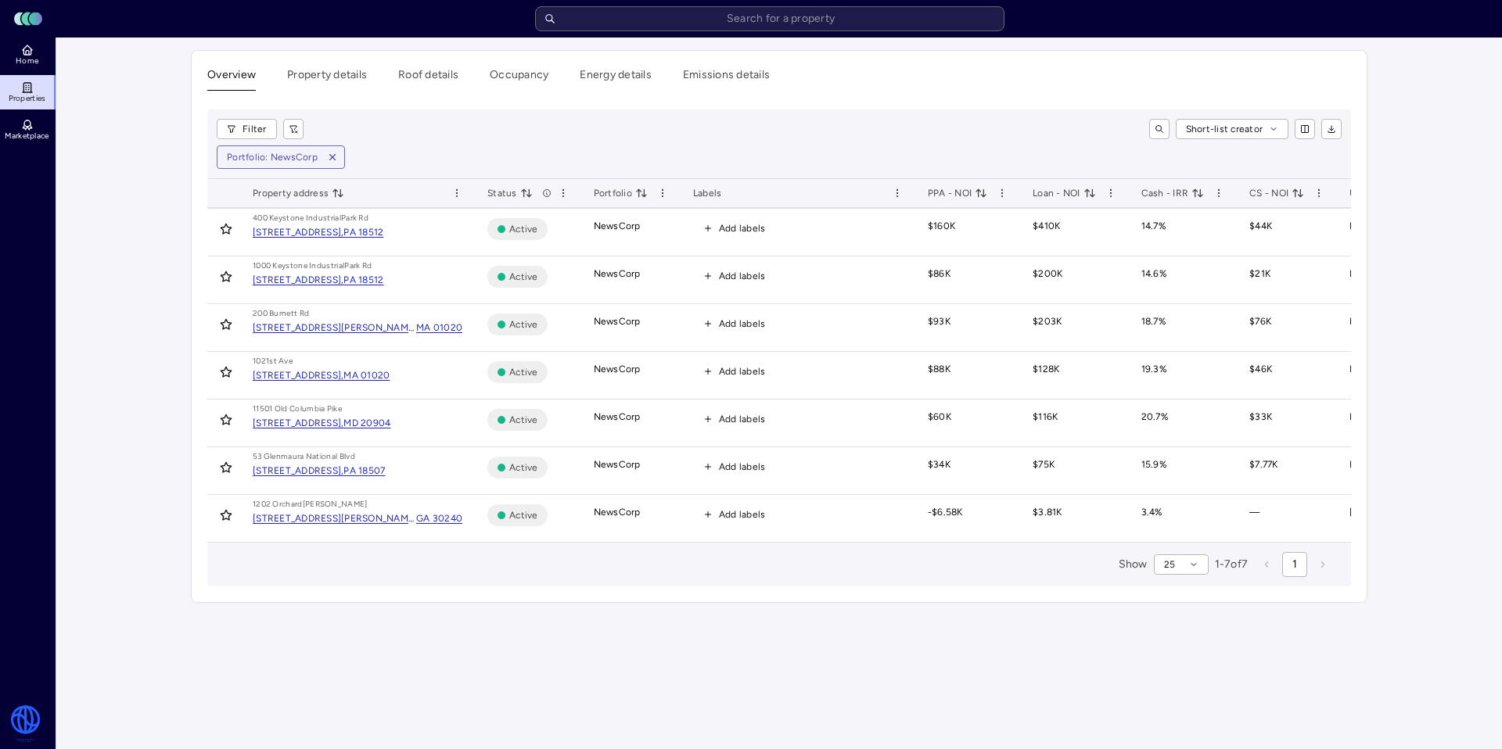
click at [416, 335] on div "MA 01020" at bounding box center [439, 328] width 46 height 16
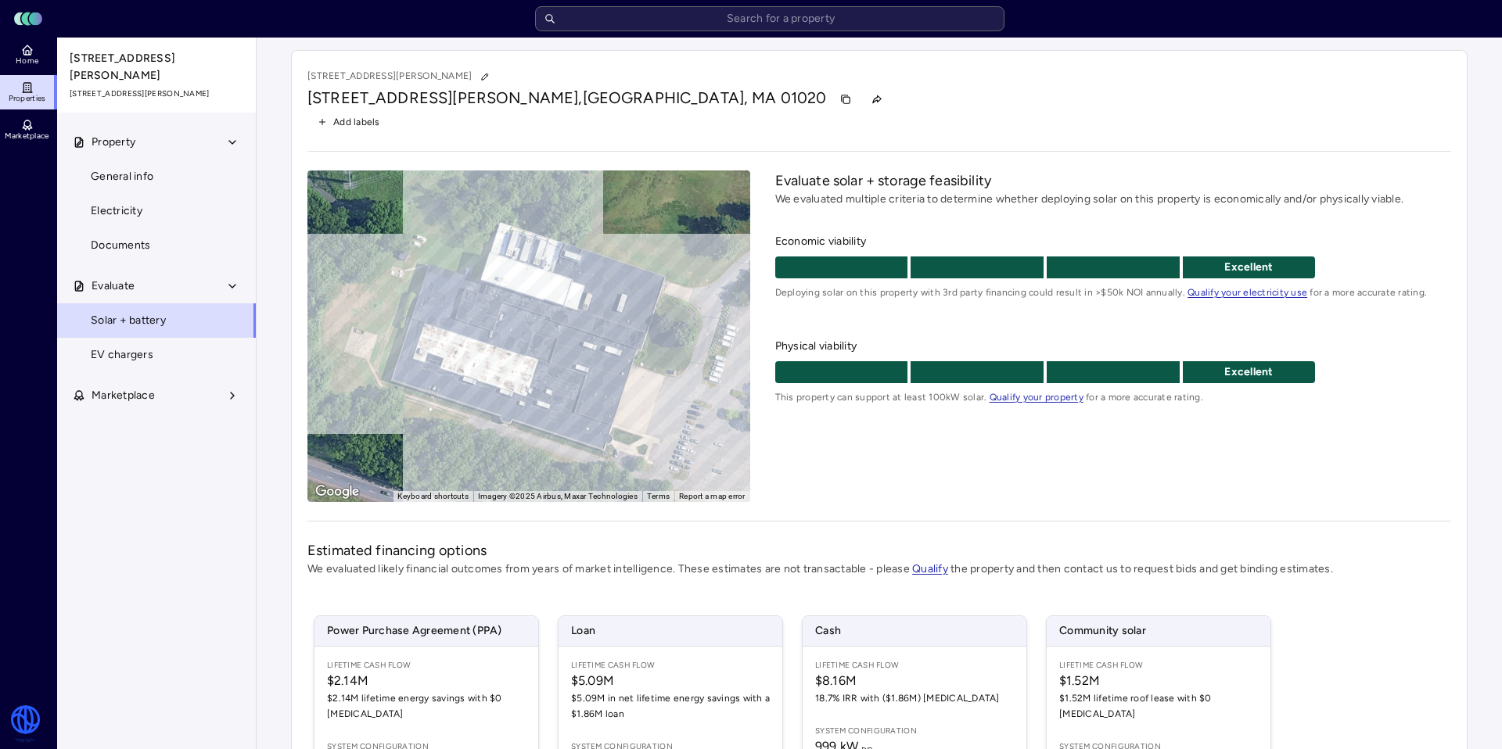
click at [853, 111] on div "[STREET_ADDRESS][PERSON_NAME]" at bounding box center [879, 99] width 1144 height 25
click at [407, 623] on span "$2.14M lifetime energy savings with $0 [MEDICAL_DATA]" at bounding box center [426, 706] width 199 height 31
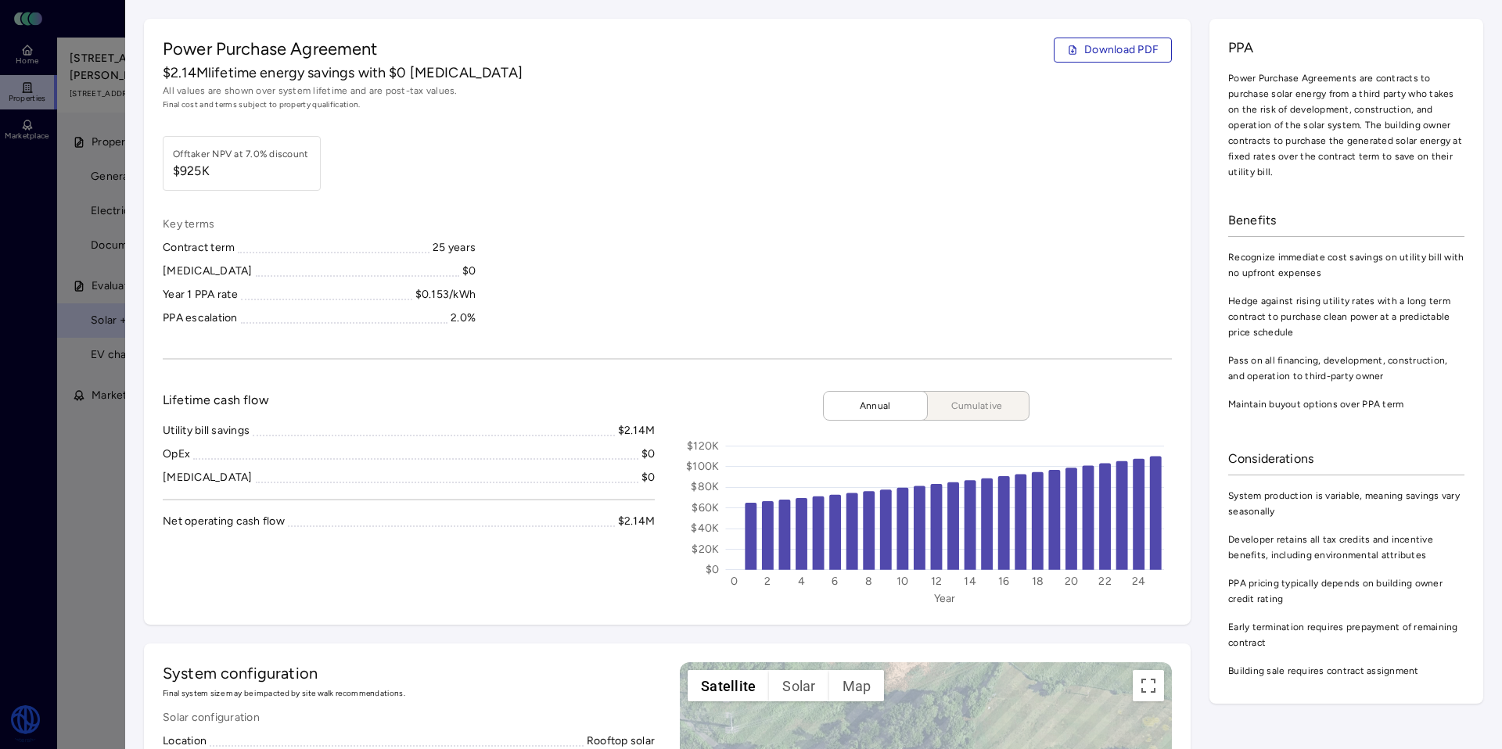
click at [630, 152] on div "Offtaker NPV at 7.0% discount $925K" at bounding box center [667, 163] width 1009 height 55
click at [836, 70] on div "Power Purchase Agreement Download PDF $2.14M lifetime energy savings with $0 [M…" at bounding box center [667, 75] width 1009 height 74
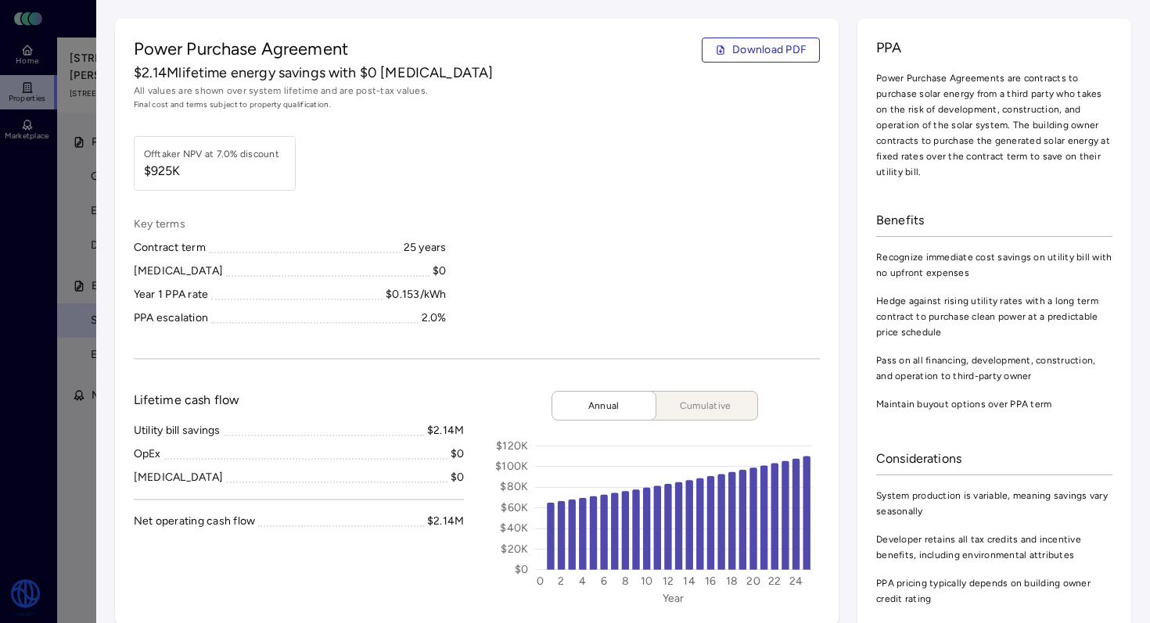
click at [774, 44] on span "Download PDF" at bounding box center [769, 49] width 74 height 17
click at [45, 198] on div at bounding box center [575, 311] width 1150 height 623
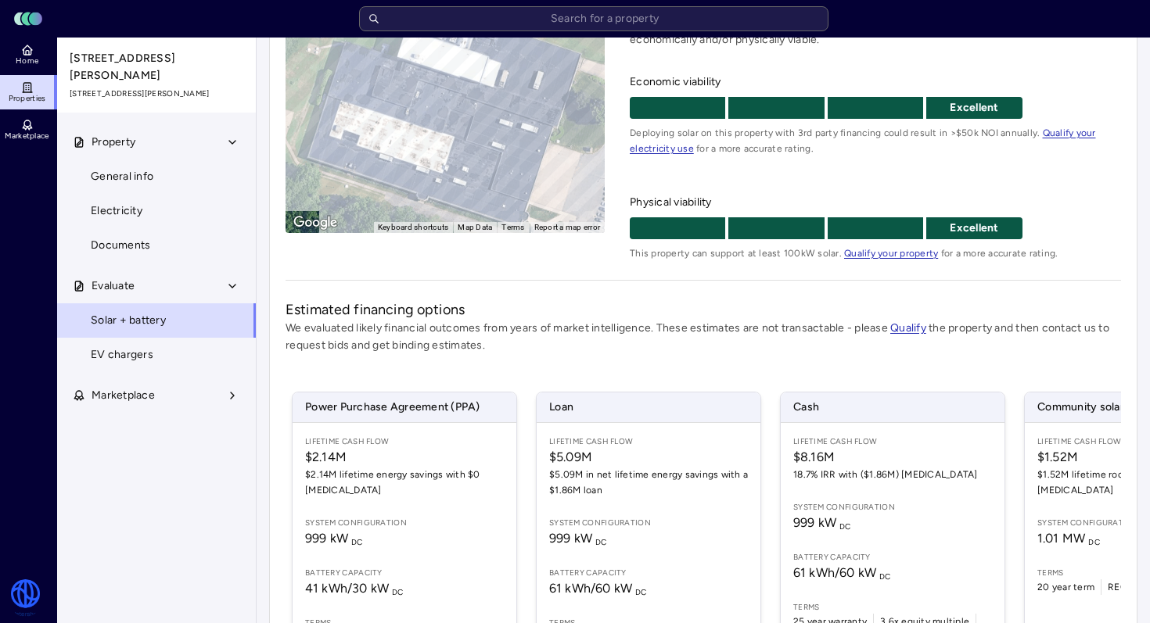
scroll to position [257, 0]
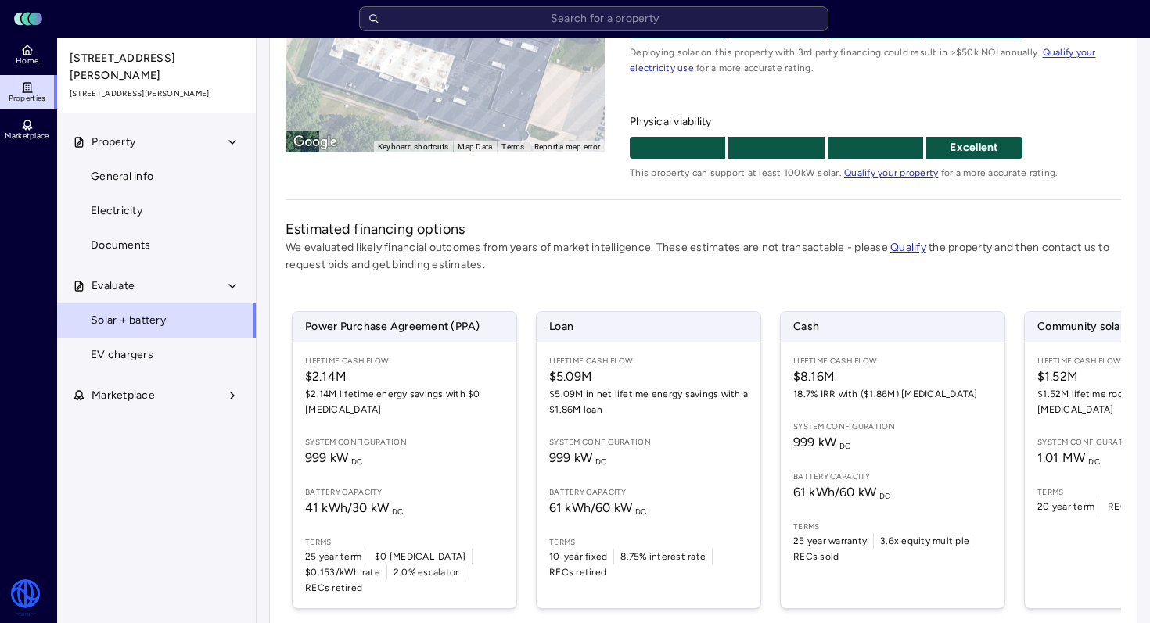
click at [825, 433] on span "999 kW DC" at bounding box center [892, 442] width 199 height 19
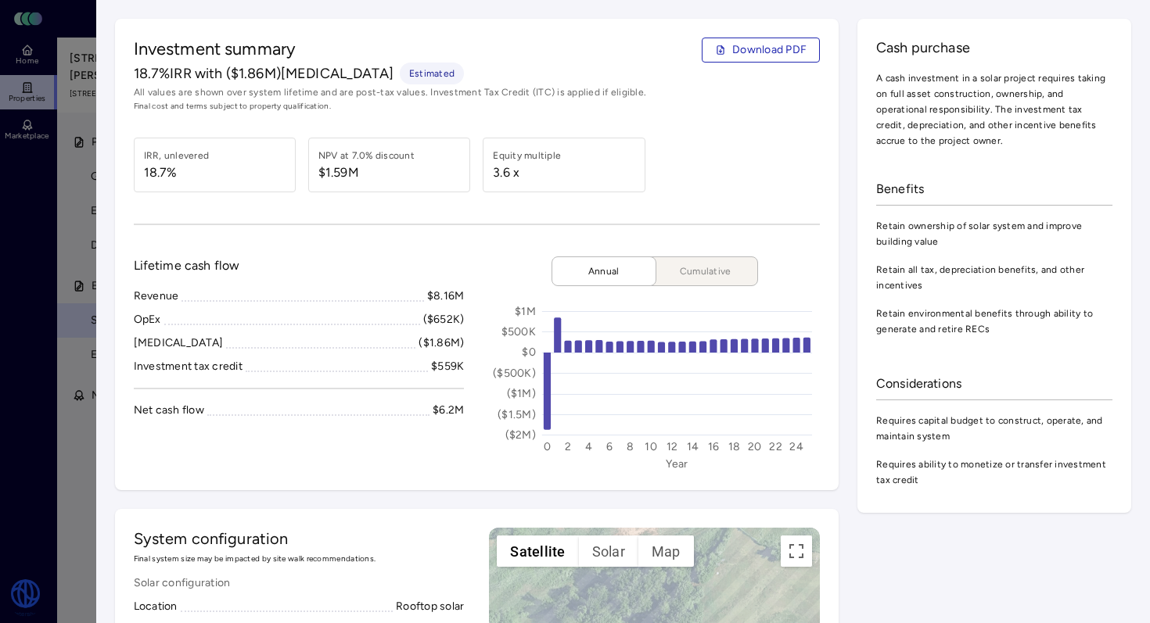
click at [595, 60] on div "Investment summary Download PDF" at bounding box center [477, 50] width 687 height 25
click at [810, 59] on button "Download PDF" at bounding box center [761, 50] width 118 height 25
click at [774, 52] on span "Download PDF" at bounding box center [769, 49] width 74 height 17
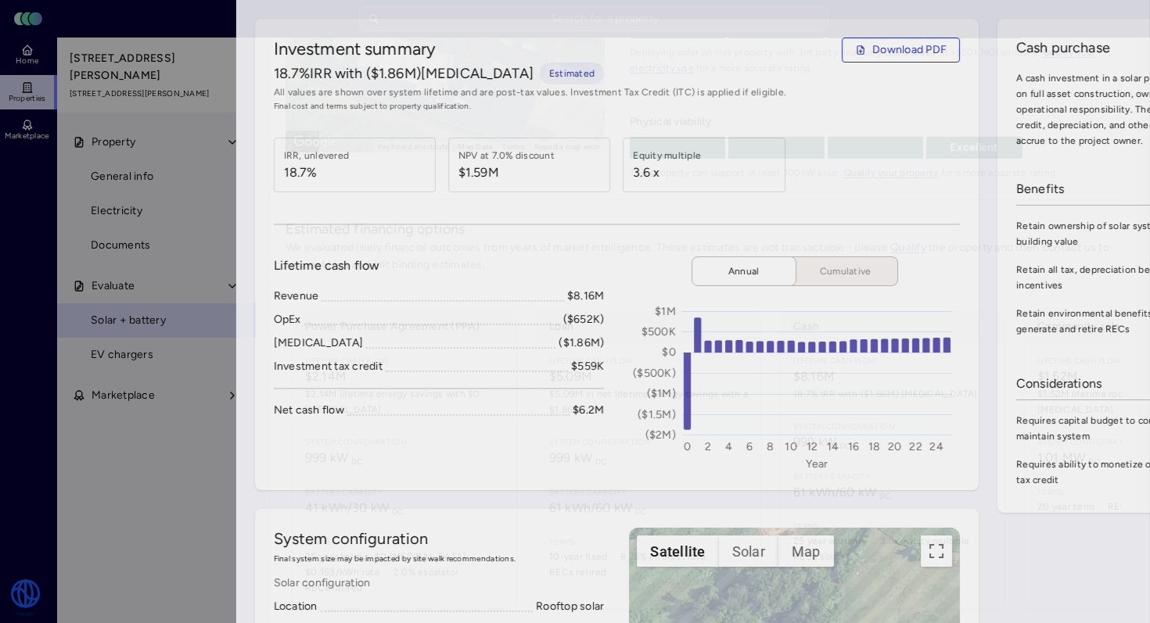
click at [52, 83] on div at bounding box center [575, 311] width 1150 height 623
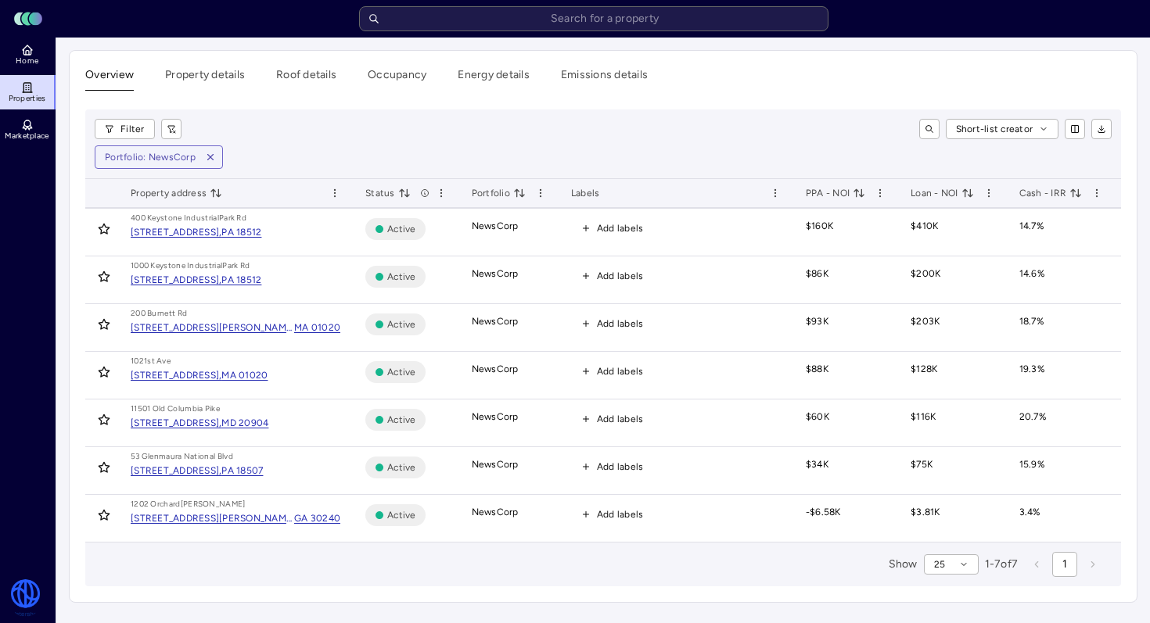
click at [252, 375] on div "MA 01020" at bounding box center [244, 376] width 46 height 16
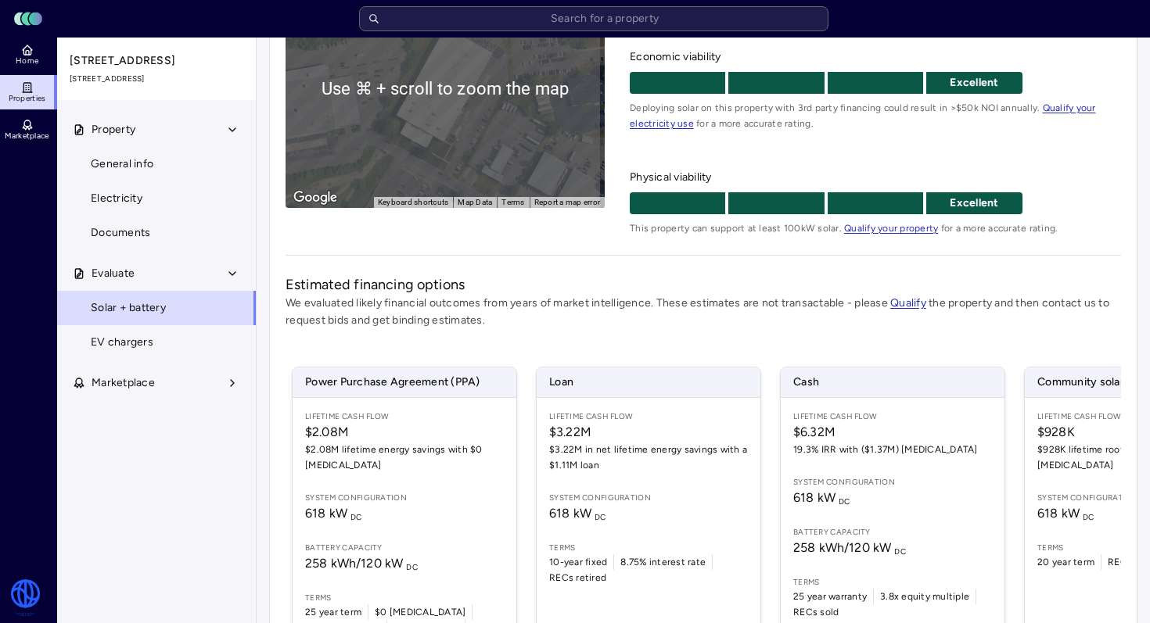
scroll to position [323, 0]
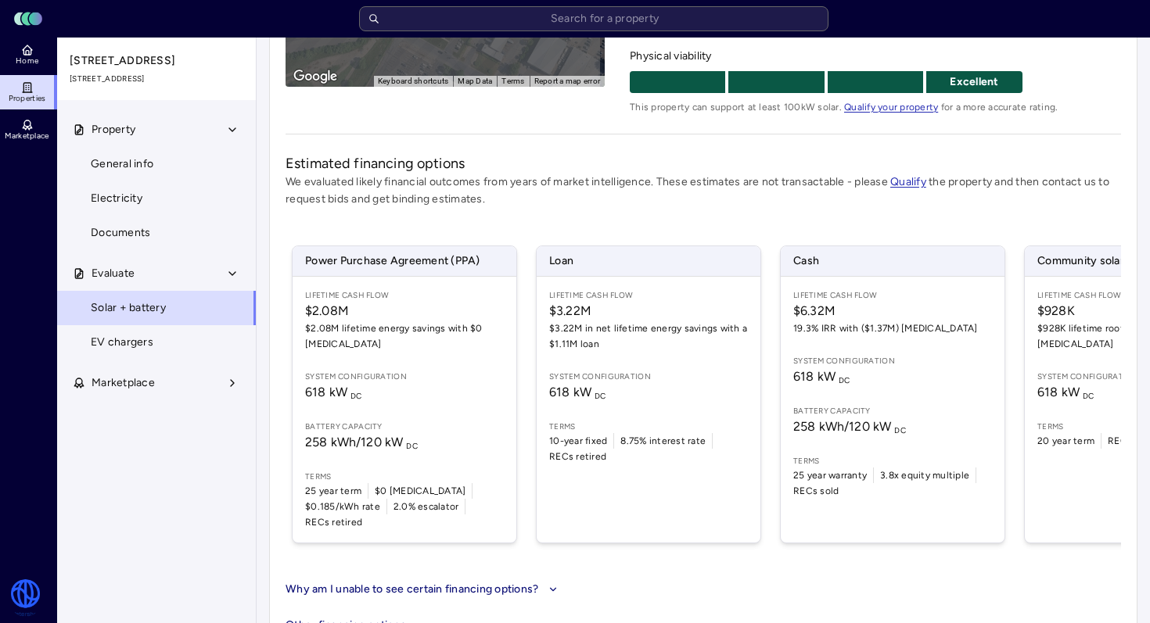
click at [381, 367] on div "Lifetime Cash Flow $2.08M $2.08M lifetime energy savings with $0 [MEDICAL_DATA]…" at bounding box center [405, 410] width 224 height 266
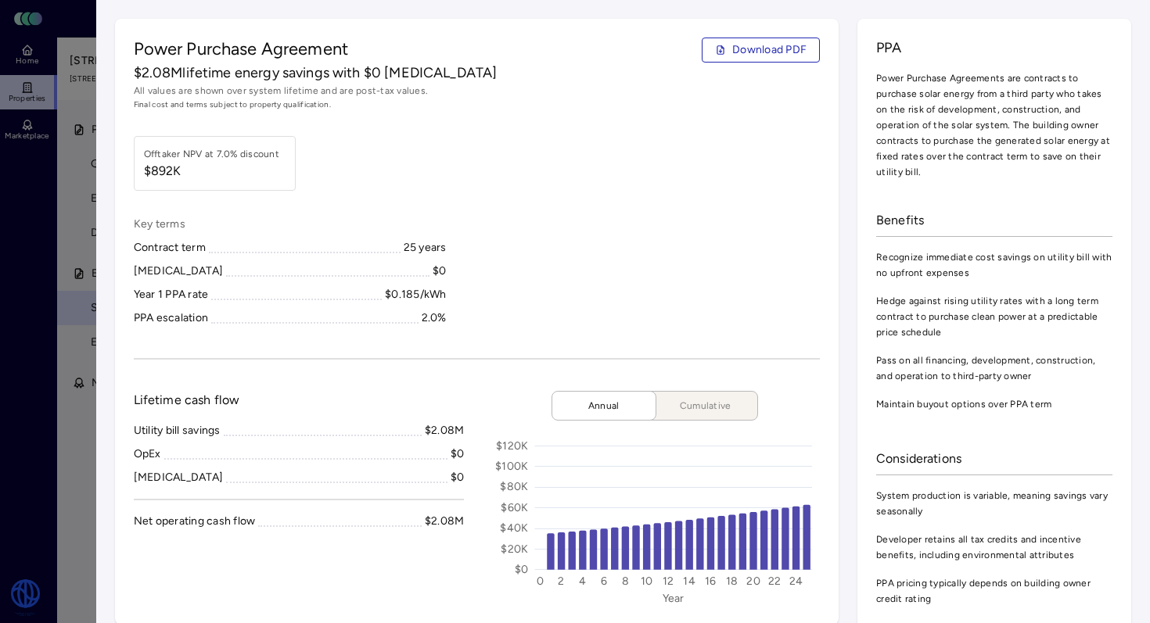
click at [553, 108] on span "Final cost and terms subject to property qualification." at bounding box center [477, 105] width 687 height 13
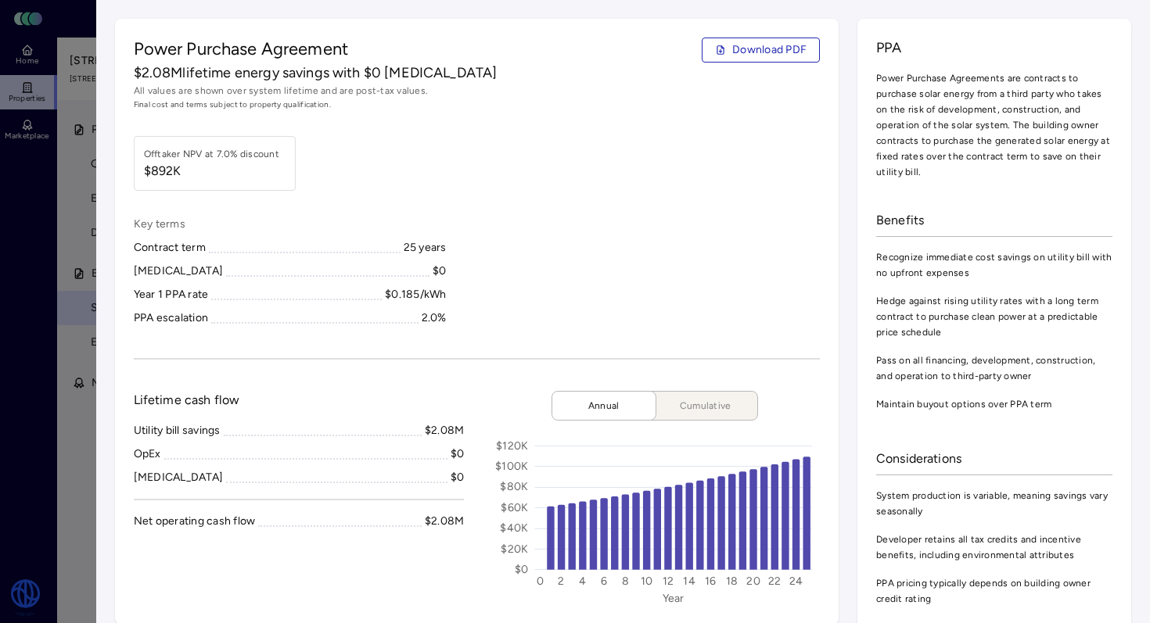
click at [526, 45] on div "Power Purchase Agreement Download PDF" at bounding box center [477, 50] width 687 height 25
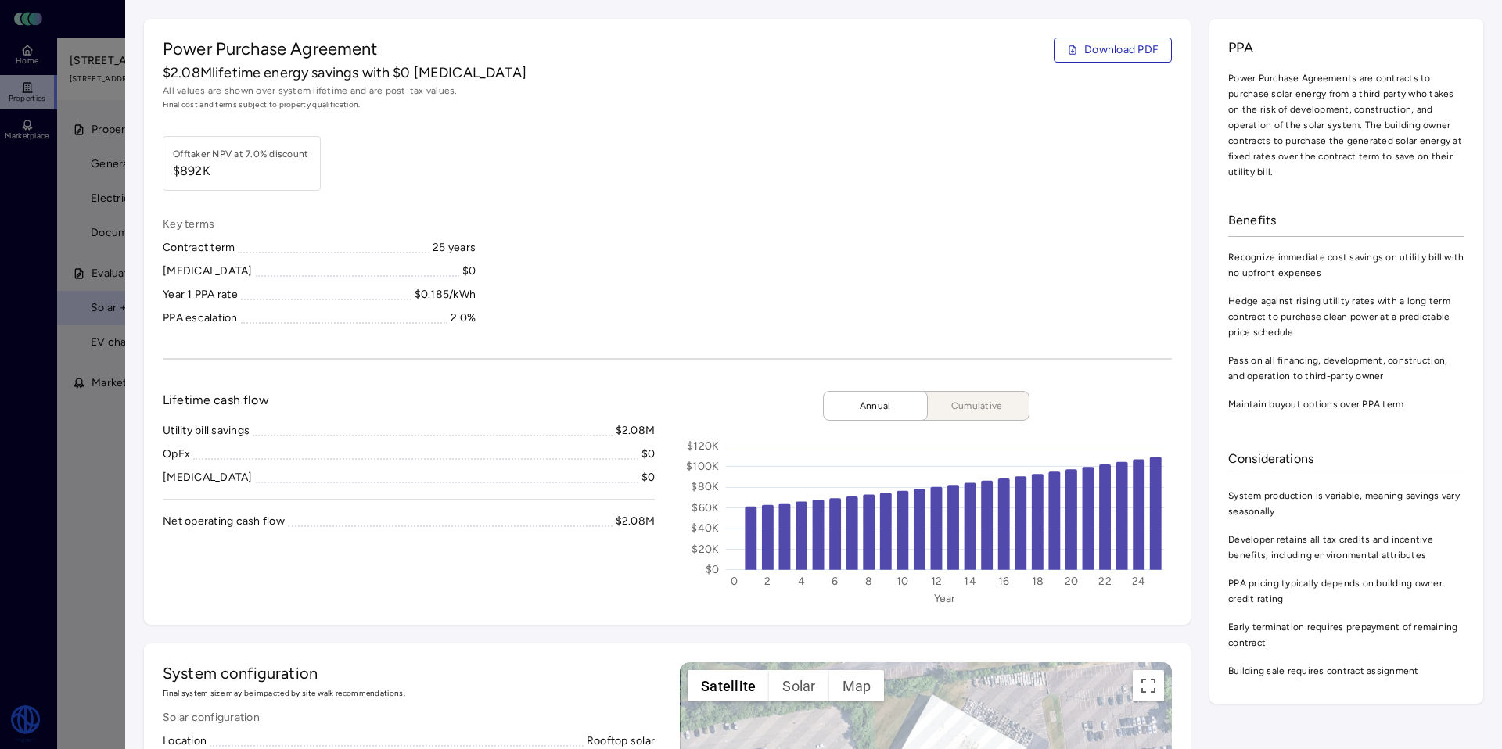
click at [1131, 55] on span "Download PDF" at bounding box center [1121, 49] width 74 height 17
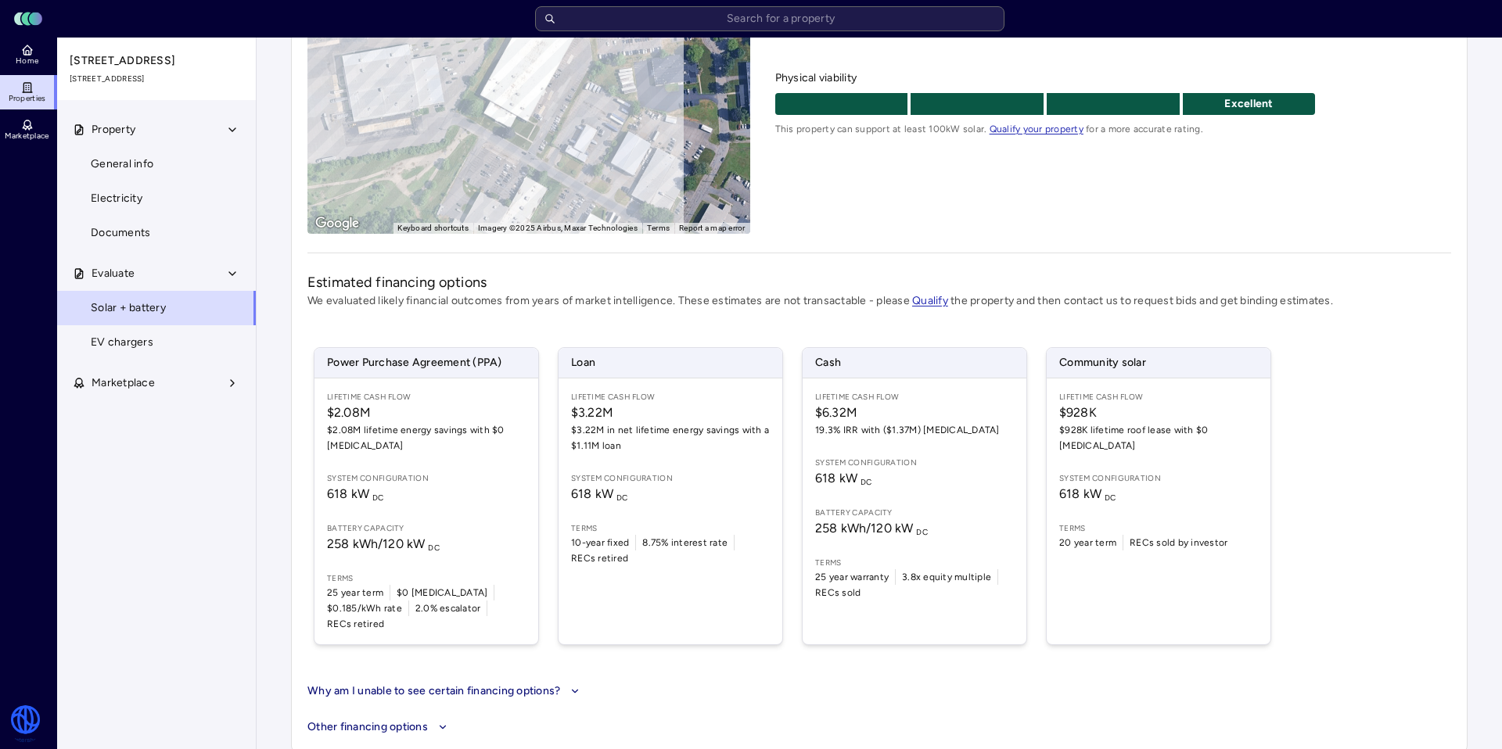
click at [852, 393] on span "Lifetime Cash Flow" at bounding box center [914, 397] width 199 height 13
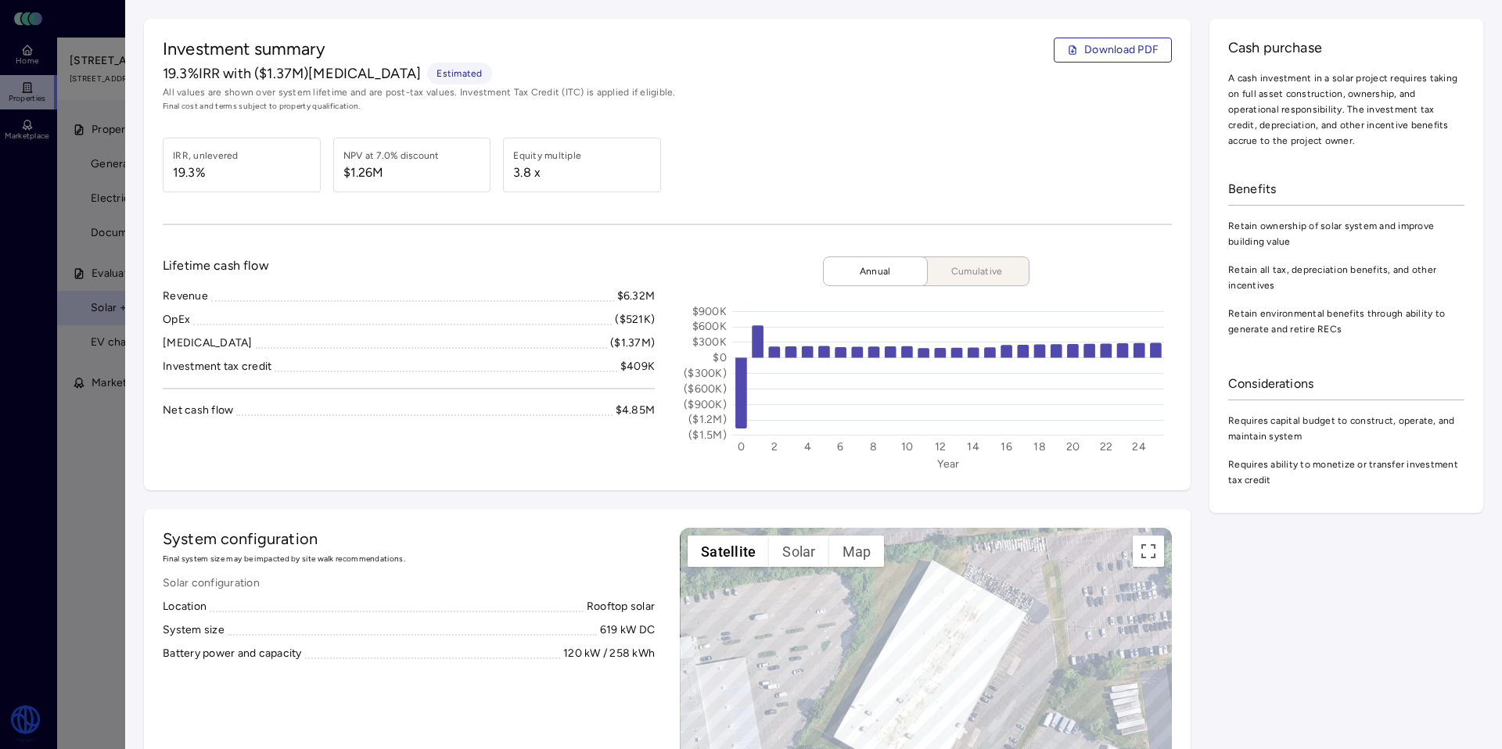
click at [982, 261] on button "Cumulative" at bounding box center [970, 272] width 117 height 30
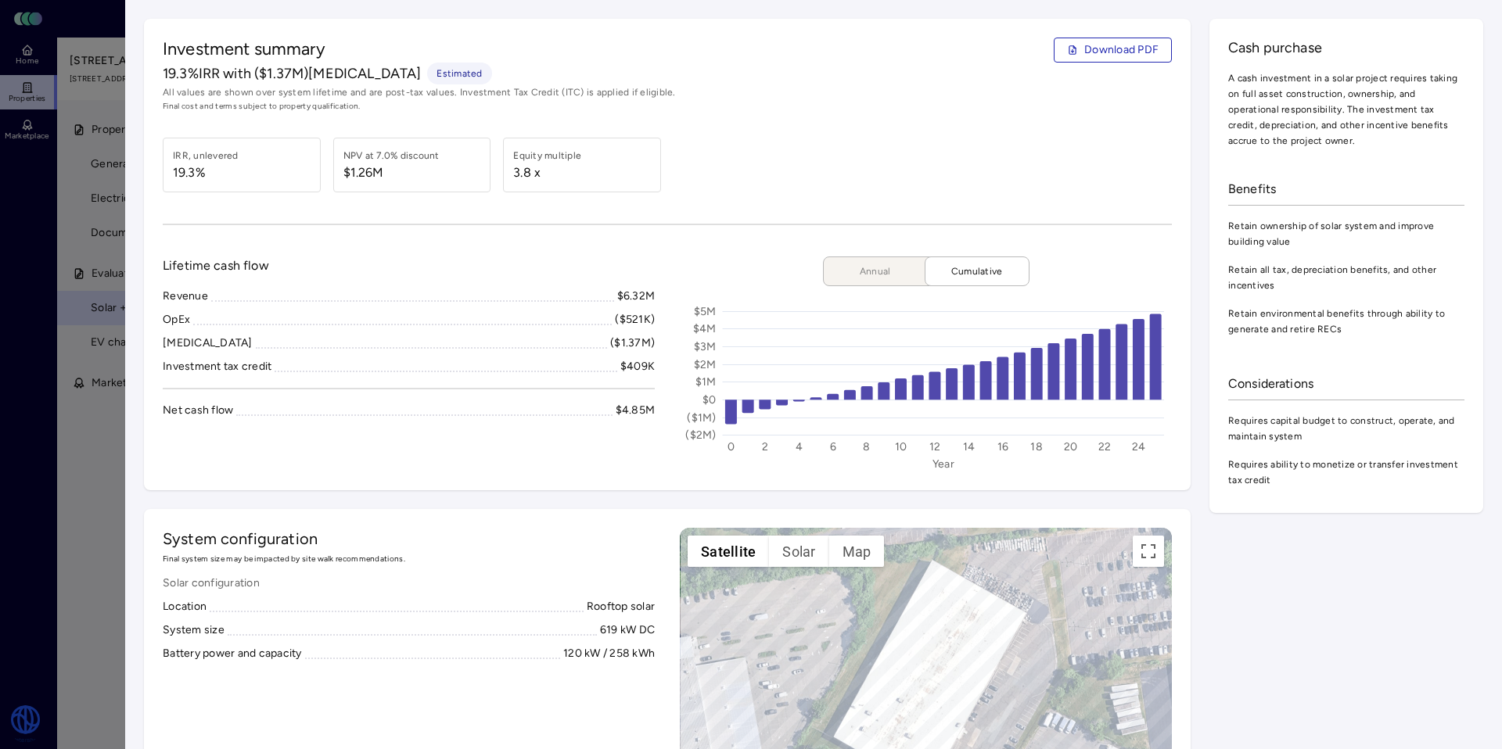
click at [953, 141] on div "IRR, unlevered 19.3% NPV at 7.0% discount $1.26M Equity multiple 3.8 x" at bounding box center [667, 165] width 1009 height 55
click at [774, 117] on div "Investment summary Download PDF 19.3% IRR with ($1.37M) [MEDICAL_DATA] Estimate…" at bounding box center [667, 255] width 1047 height 472
click at [869, 63] on div "Investment summary Download PDF 19.3% IRR with ($1.37M) [MEDICAL_DATA] Estimate…" at bounding box center [667, 75] width 1009 height 75
click at [917, 22] on div "Investment summary Download PDF 19.3% IRR with ($1.37M) [MEDICAL_DATA] Estimate…" at bounding box center [667, 255] width 1047 height 472
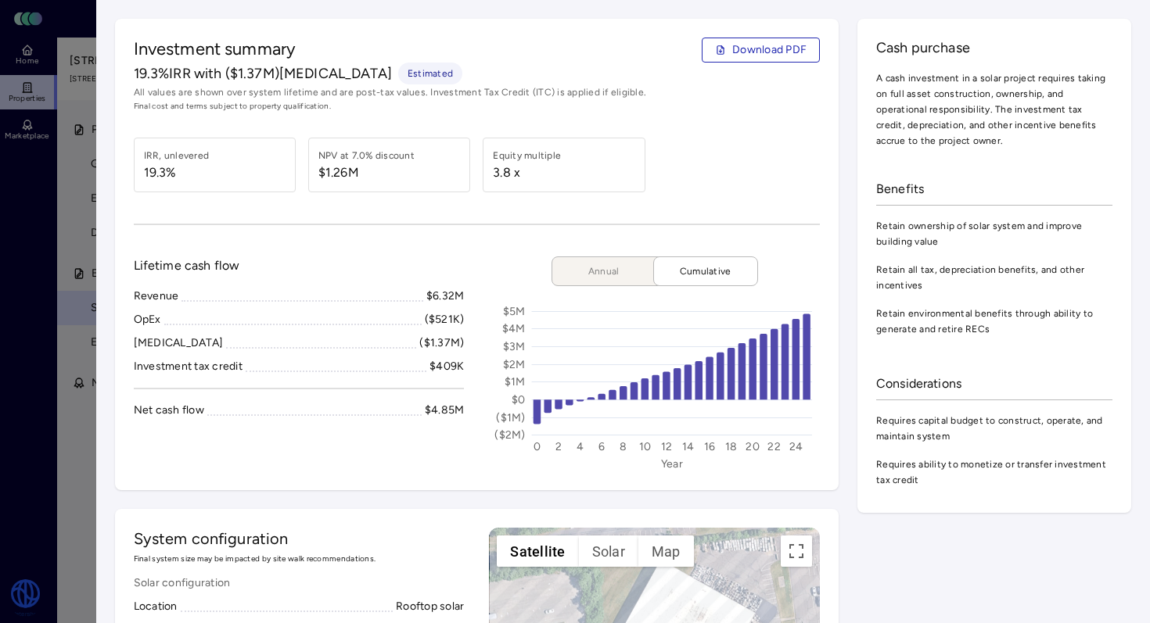
click at [975, 38] on span "Cash purchase" at bounding box center [994, 48] width 236 height 20
click at [758, 66] on div "Investment summary Download PDF 19.3% IRR with ($1.37M) [MEDICAL_DATA] Estimate…" at bounding box center [477, 75] width 687 height 75
click at [767, 50] on span "Download PDF" at bounding box center [769, 49] width 74 height 17
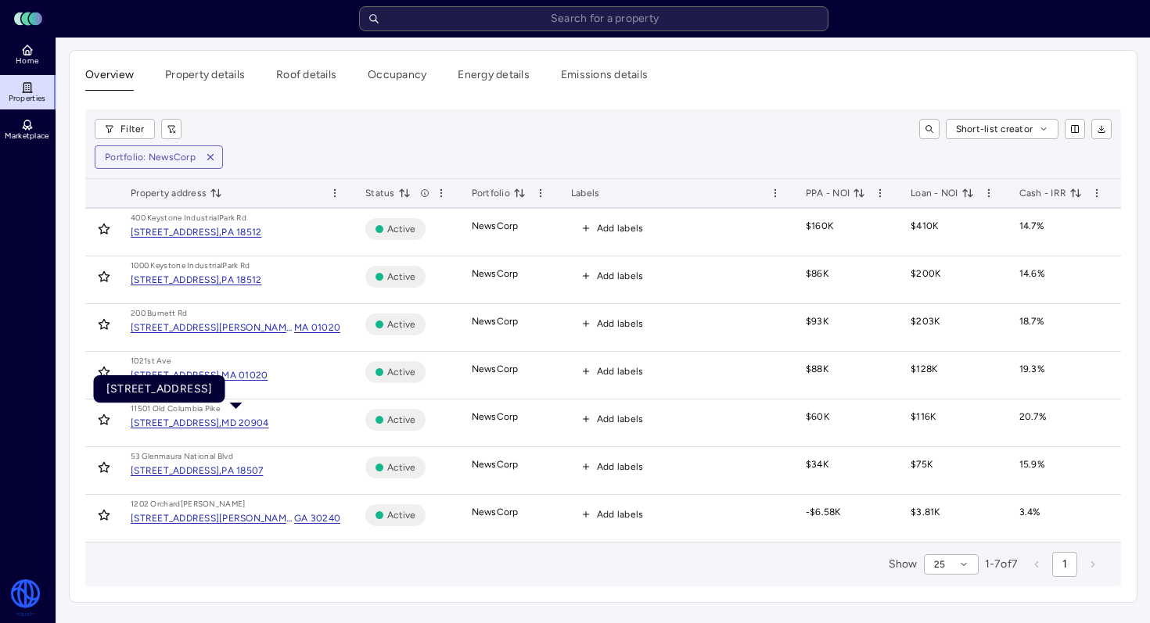
click at [268, 427] on div "MD 20904" at bounding box center [244, 423] width 47 height 16
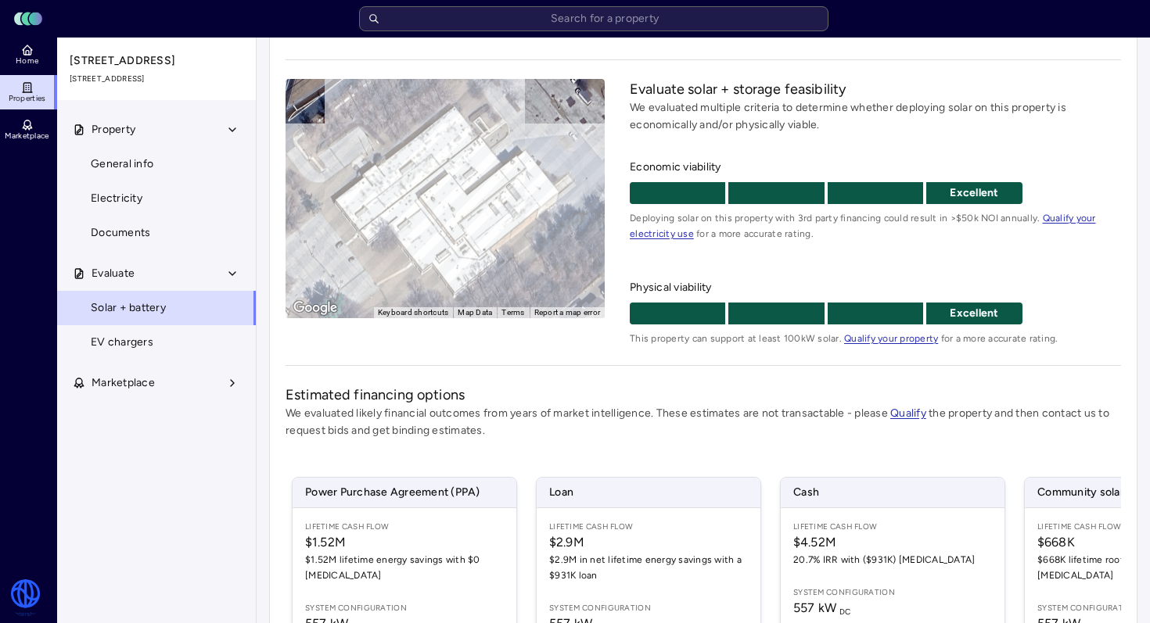
scroll to position [297, 0]
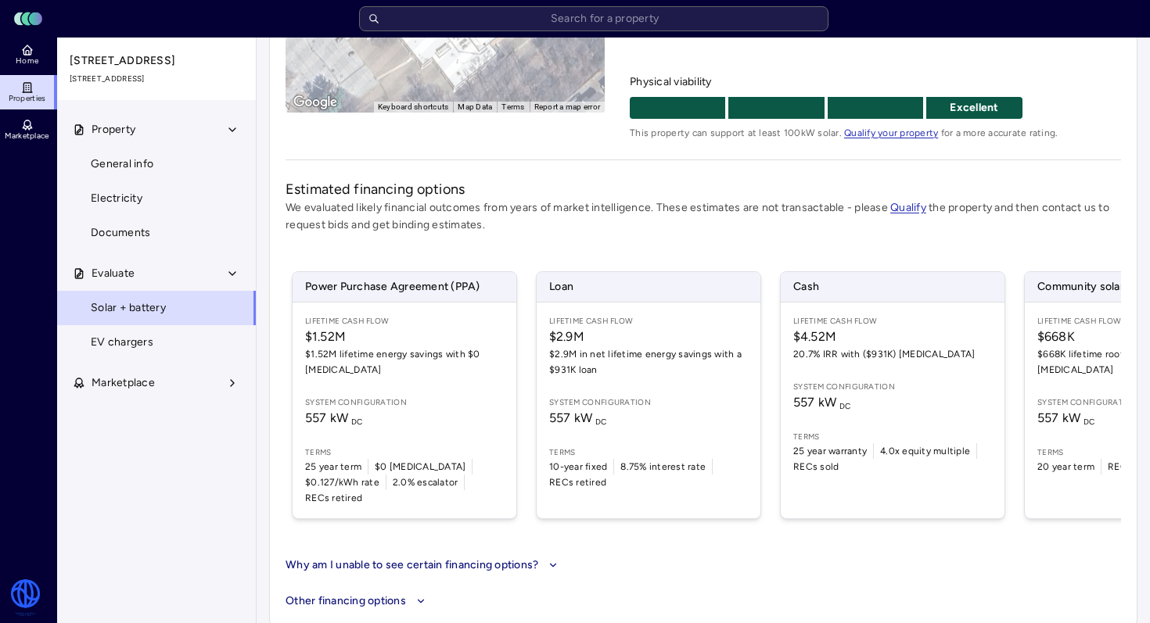
click at [396, 329] on span "$1.52M" at bounding box center [404, 337] width 199 height 19
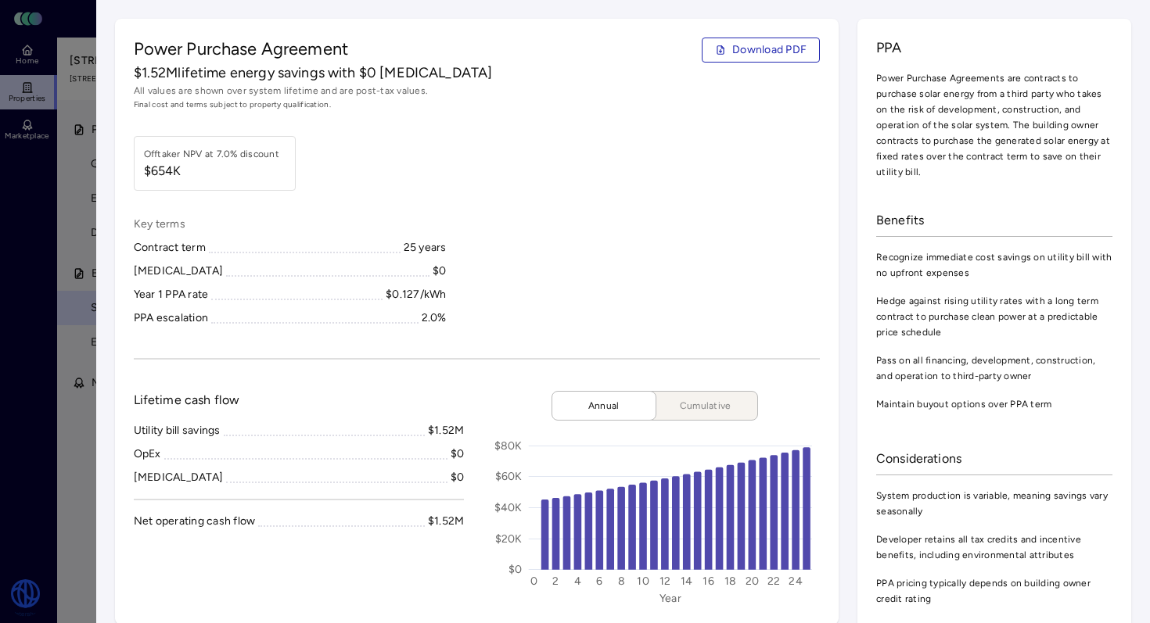
click at [746, 34] on div "Power Purchase Agreement Download PDF $1.52M lifetime energy savings with $0 [M…" at bounding box center [477, 322] width 724 height 606
click at [748, 42] on span "Download PDF" at bounding box center [769, 49] width 74 height 17
click at [341, 69] on span "$1.52M lifetime energy savings with $0 [MEDICAL_DATA]" at bounding box center [313, 73] width 359 height 20
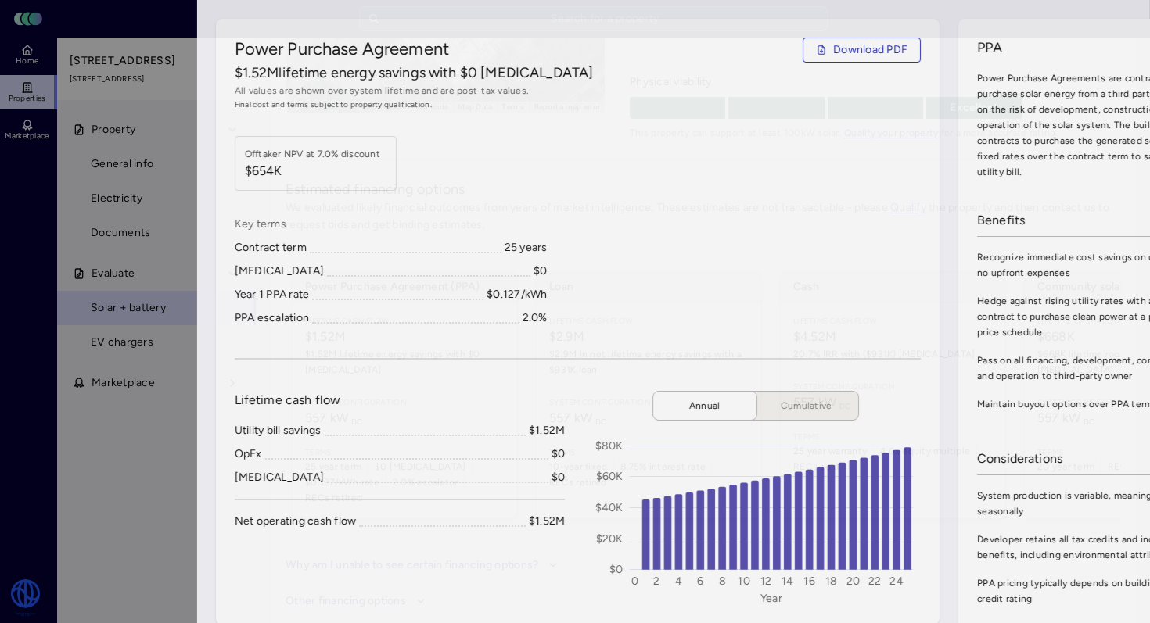
click at [70, 139] on div at bounding box center [575, 311] width 1150 height 623
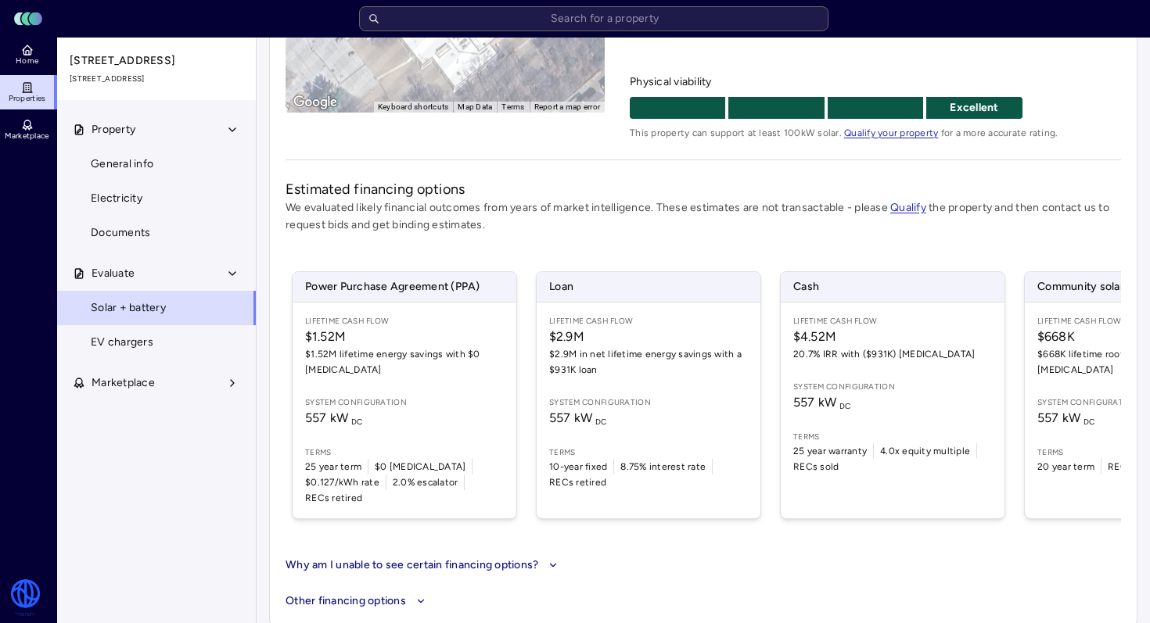
scroll to position [0, 135]
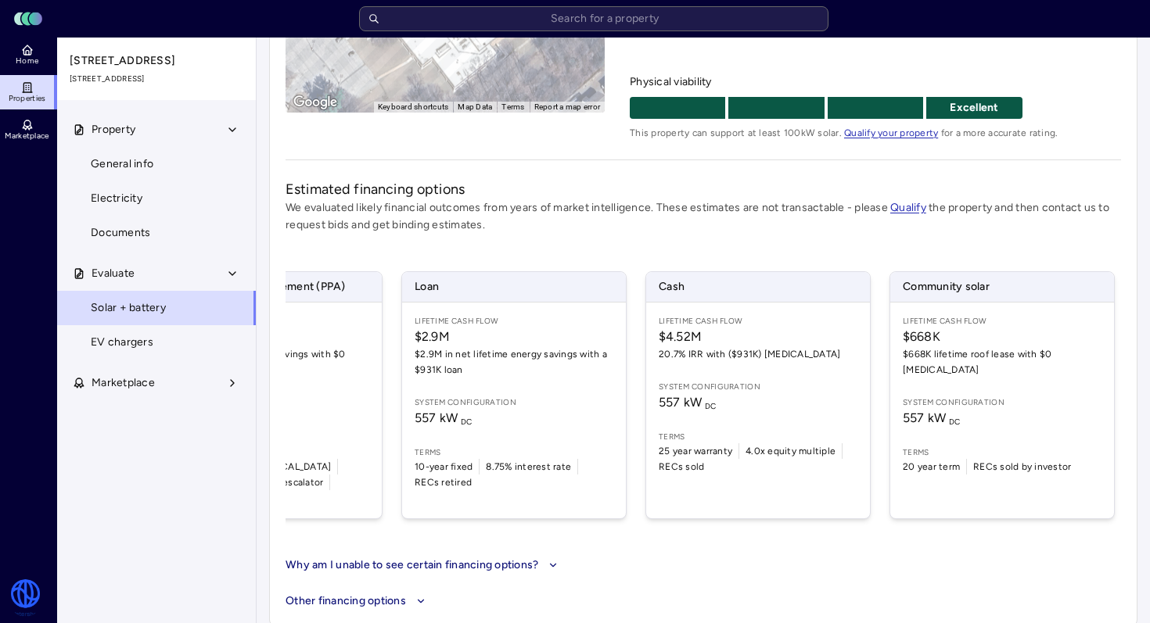
click at [763, 386] on span "System configuration" at bounding box center [758, 387] width 199 height 13
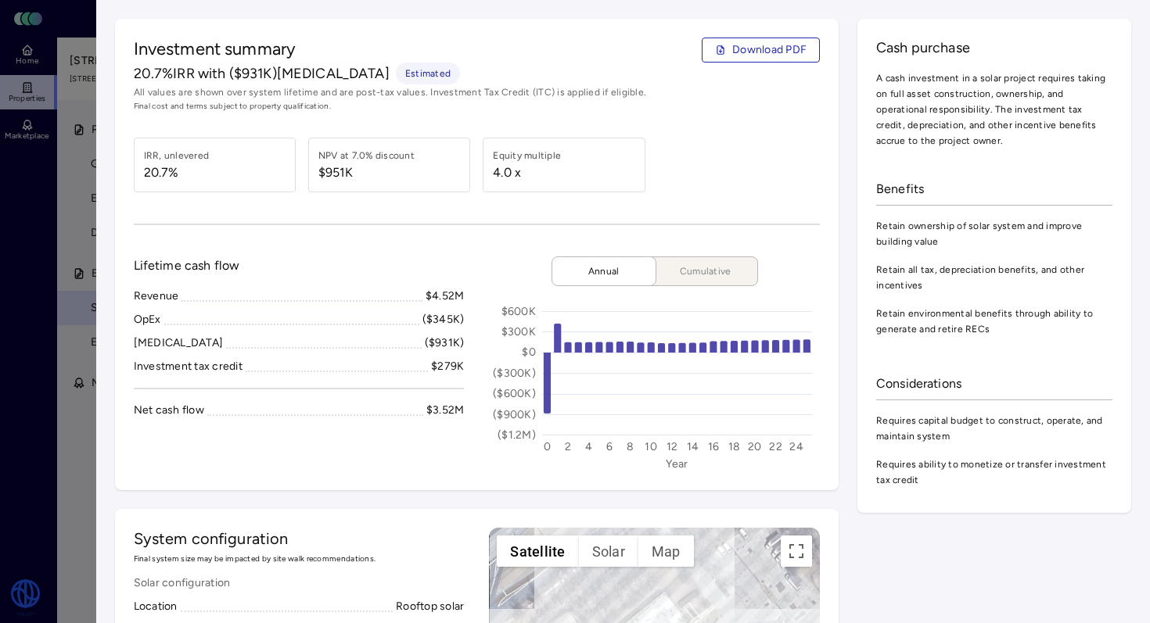
click at [770, 43] on span "Download PDF" at bounding box center [769, 49] width 74 height 17
drag, startPoint x: 93, startPoint y: 139, endPoint x: 88, endPoint y: 131, distance: 9.8
click at [93, 139] on div at bounding box center [575, 311] width 1150 height 623
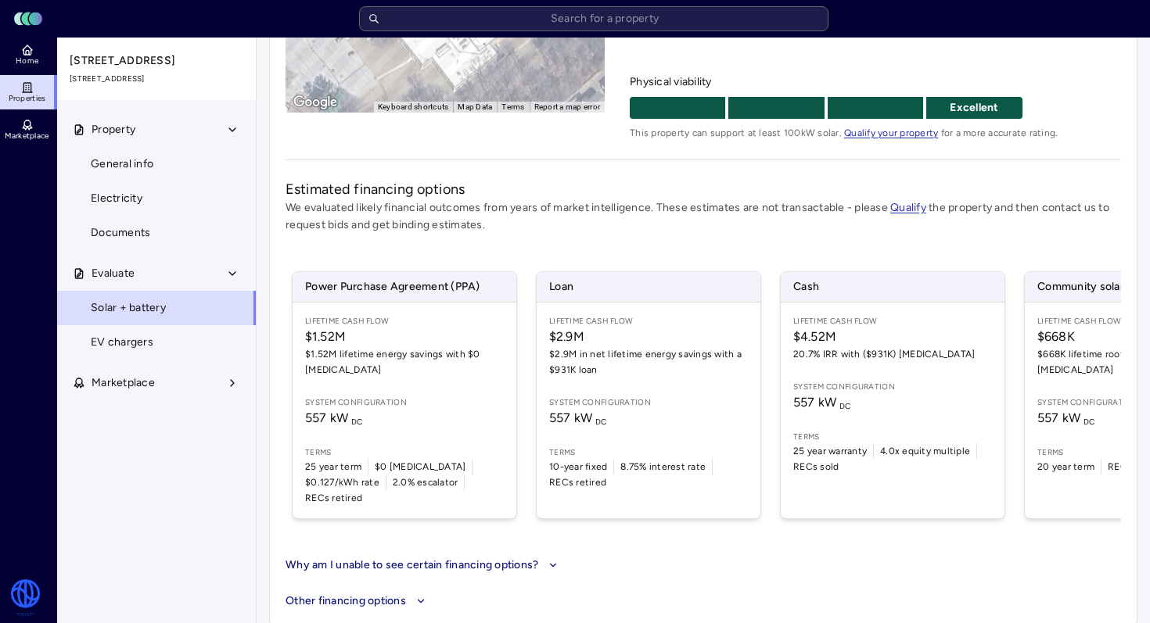
click at [438, 347] on span "$1.52M lifetime energy savings with $0 [MEDICAL_DATA]" at bounding box center [404, 362] width 199 height 31
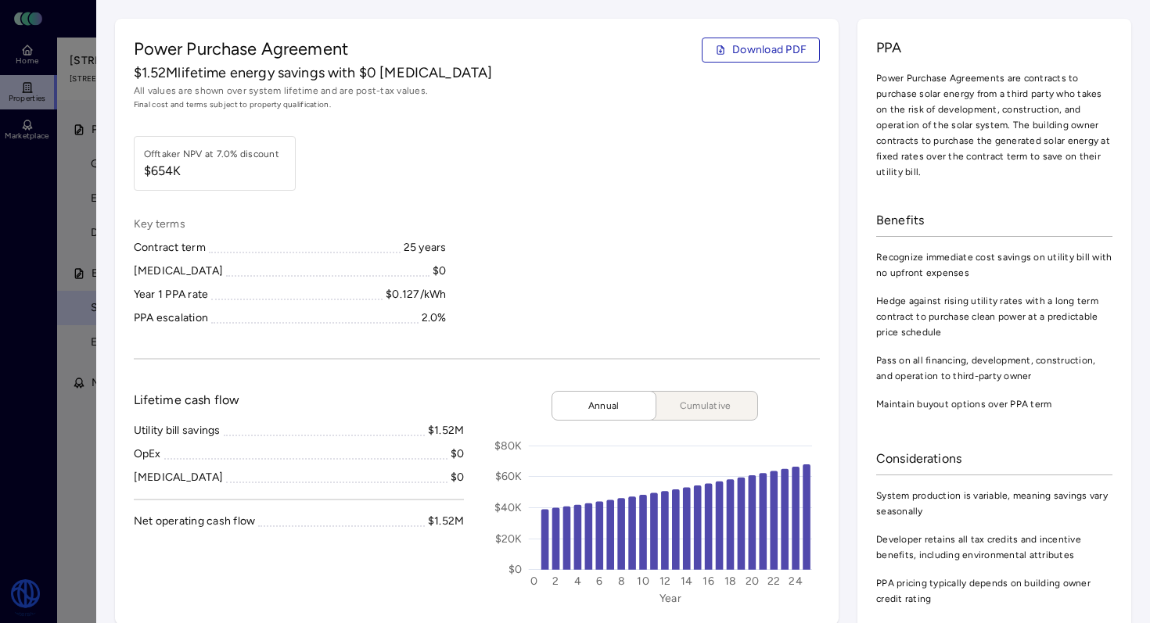
click at [774, 45] on span "Download PDF" at bounding box center [769, 49] width 74 height 17
drag, startPoint x: 67, startPoint y: 67, endPoint x: 70, endPoint y: 44, distance: 23.7
click at [67, 67] on div at bounding box center [575, 311] width 1150 height 623
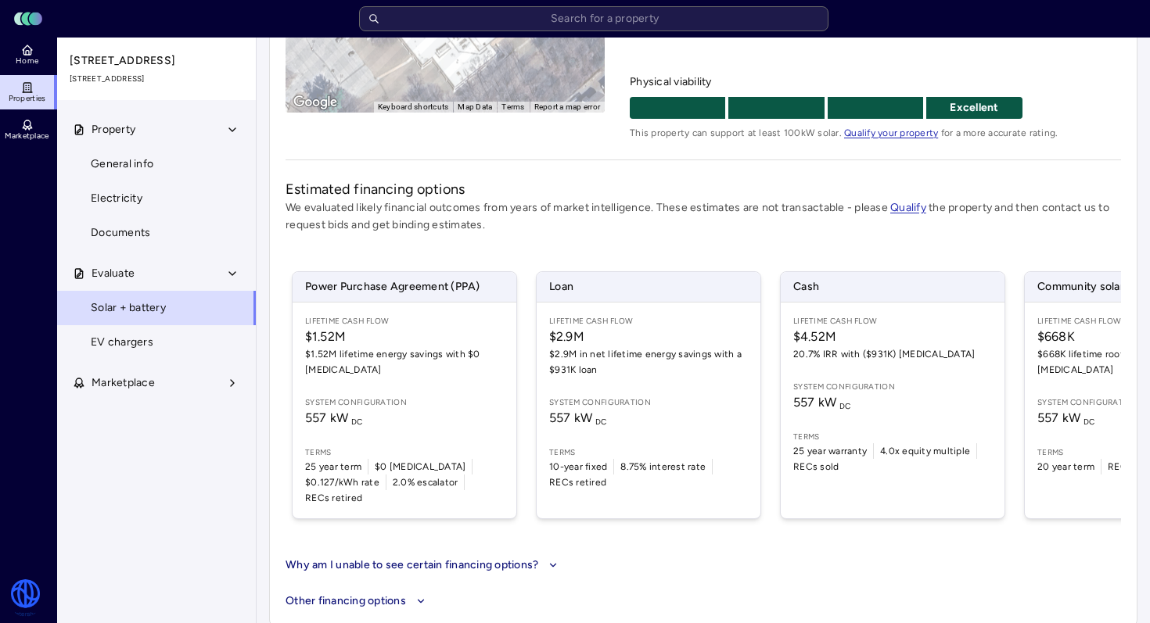
scroll to position [0, 135]
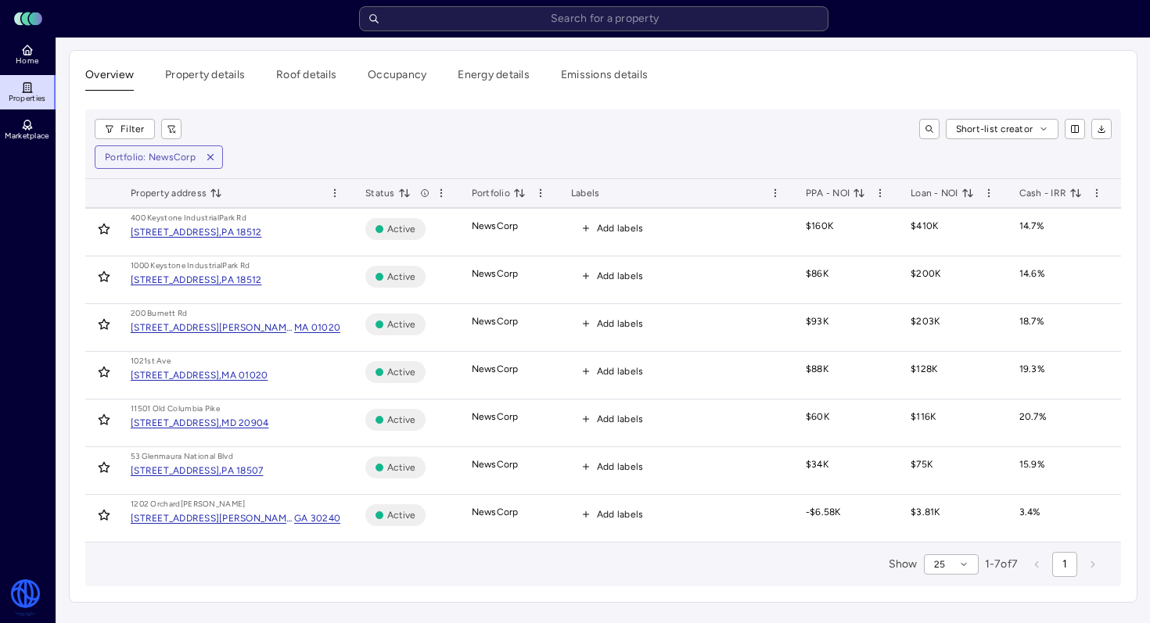
click at [294, 516] on div "GA 30240" at bounding box center [317, 519] width 46 height 16
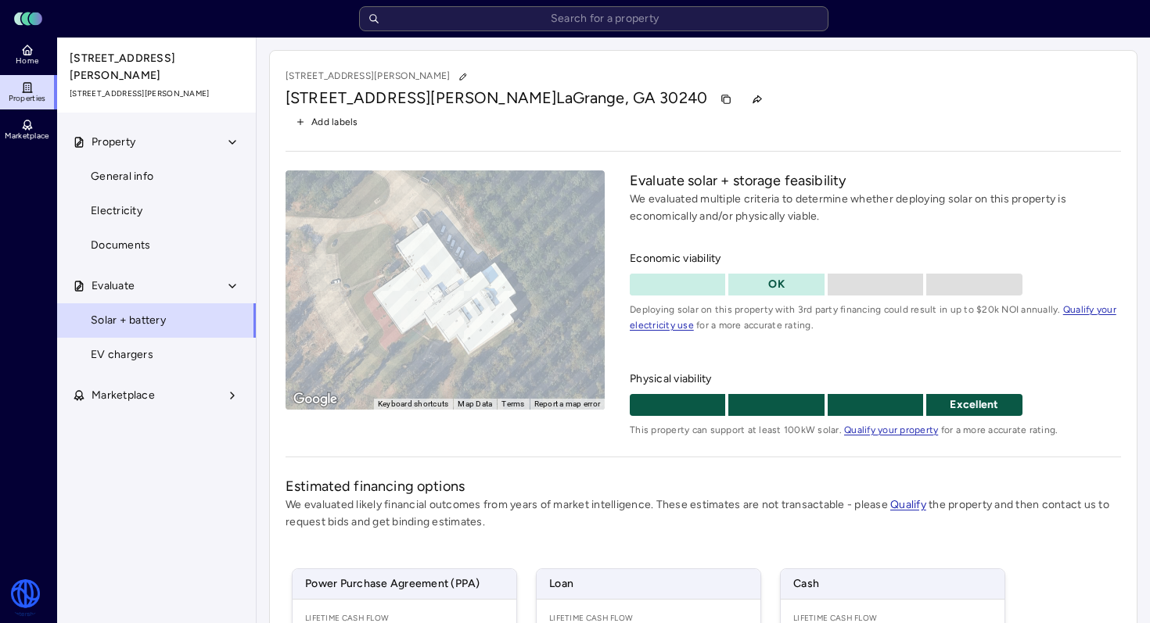
scroll to position [347, 0]
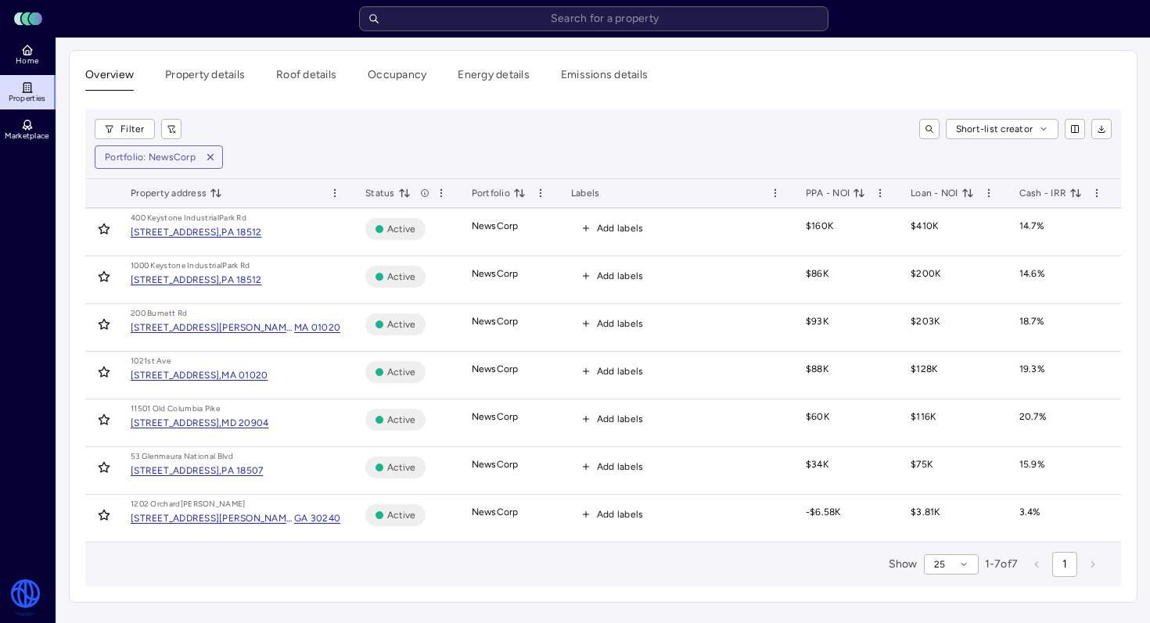
click at [263, 472] on div "PA 18507" at bounding box center [241, 471] width 41 height 16
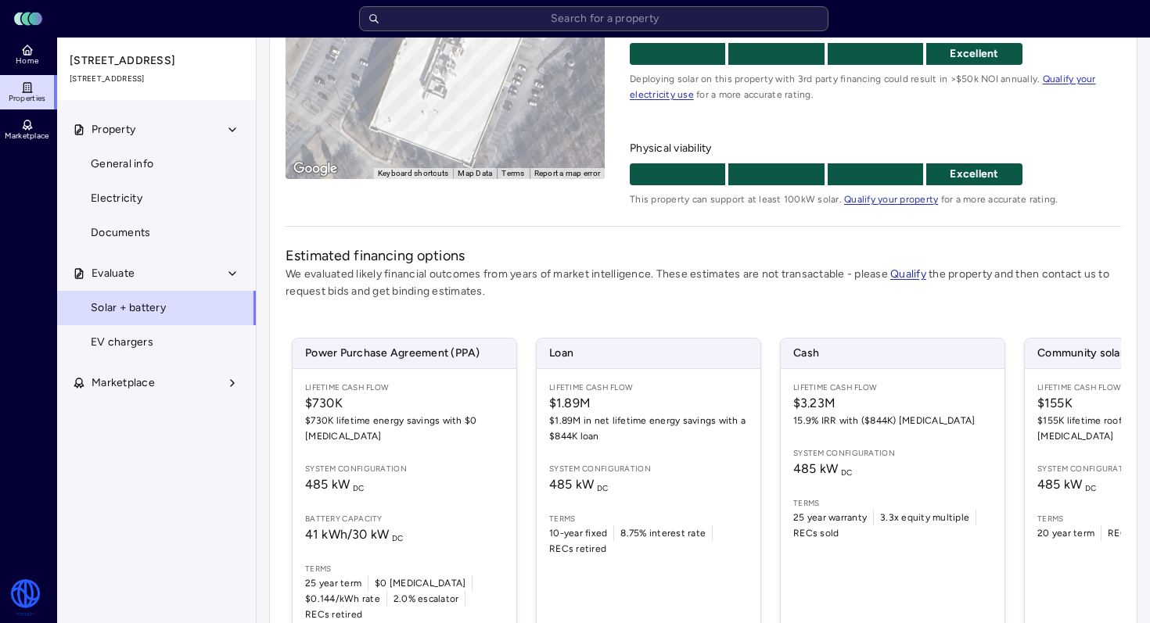
scroll to position [330, 0]
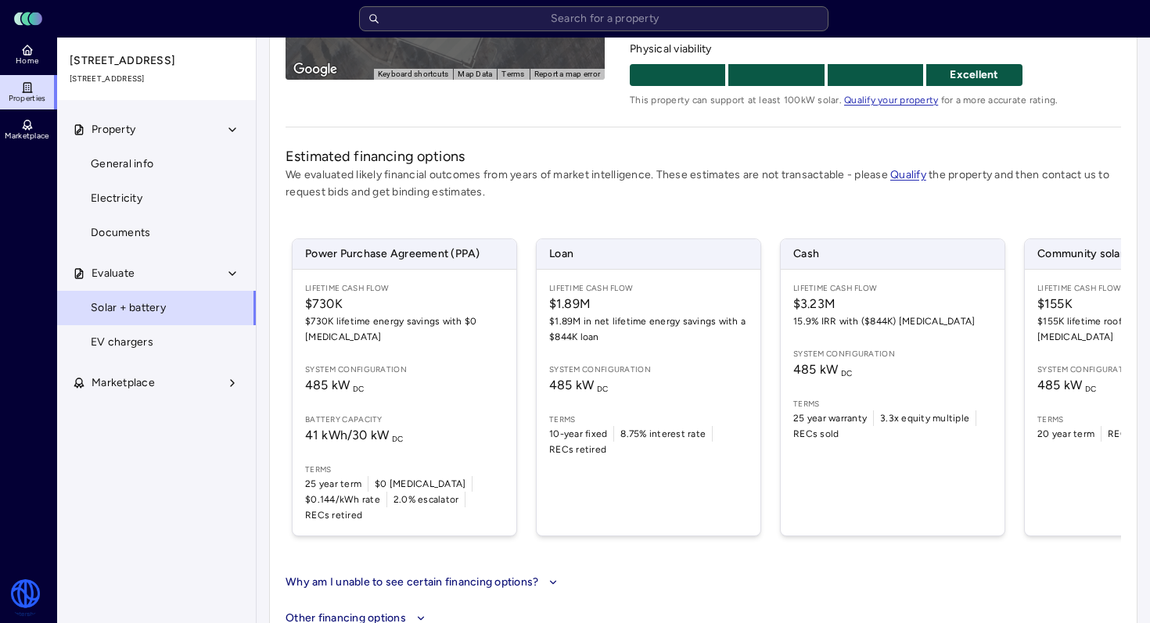
click at [440, 323] on span "$730K lifetime energy savings with $0 [MEDICAL_DATA]" at bounding box center [404, 329] width 199 height 31
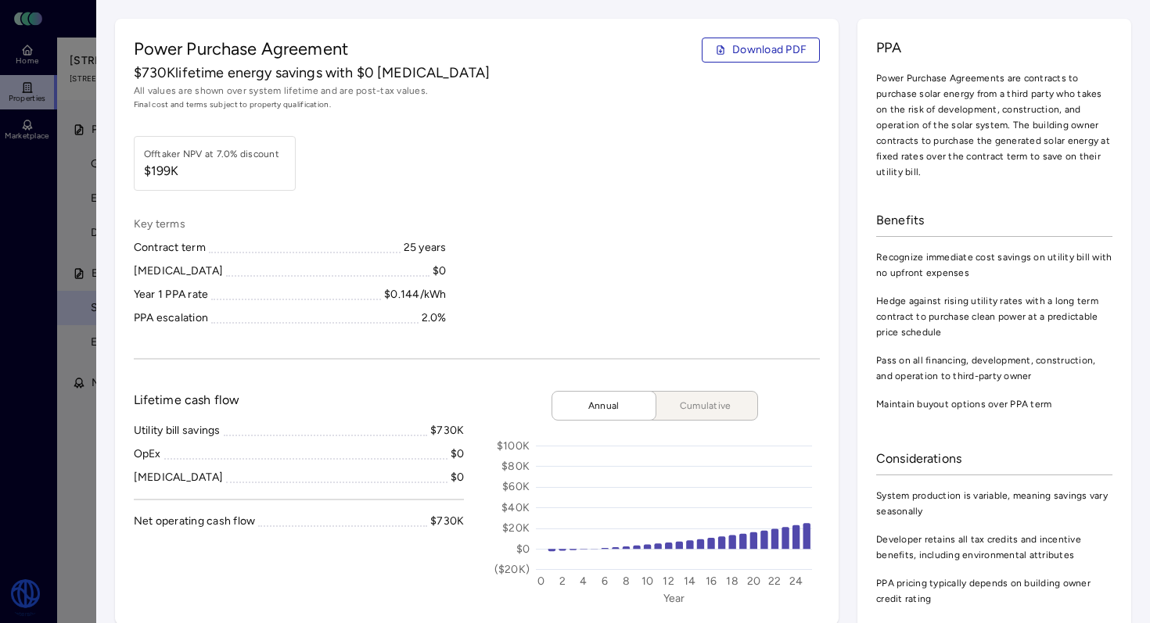
click at [756, 49] on span "Download PDF" at bounding box center [769, 49] width 74 height 17
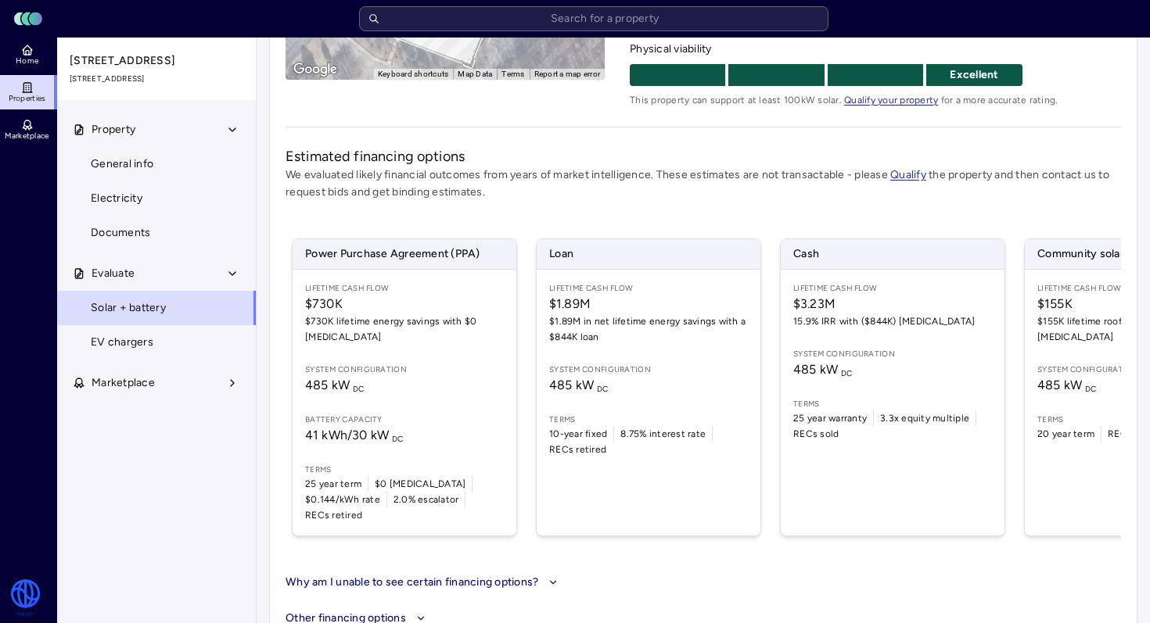
click at [880, 362] on span "485 kW DC" at bounding box center [892, 370] width 199 height 19
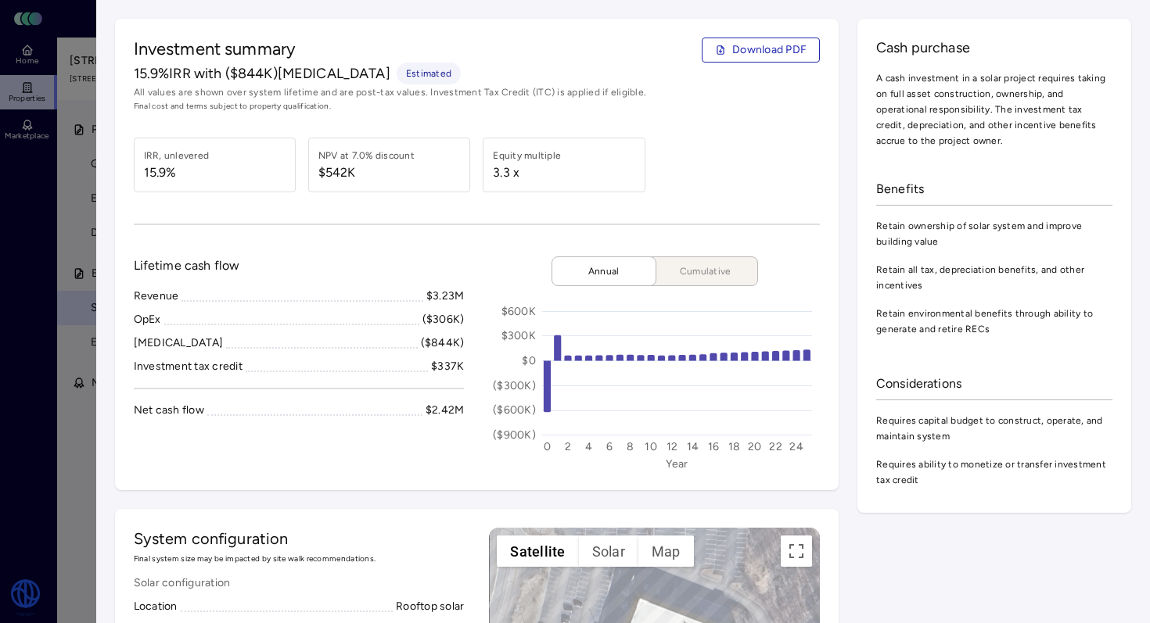
click at [774, 46] on span "Download PDF" at bounding box center [769, 49] width 74 height 17
click at [544, 61] on div "Investment summary Download PDF" at bounding box center [477, 50] width 687 height 25
click at [605, 48] on div "Investment summary Download PDF" at bounding box center [477, 50] width 687 height 25
click at [452, 48] on div "Investment summary Download PDF" at bounding box center [477, 50] width 687 height 25
click at [1101, 36] on div "Cash purchase A cash investment in a solar project requires taking on full asse…" at bounding box center [994, 266] width 274 height 494
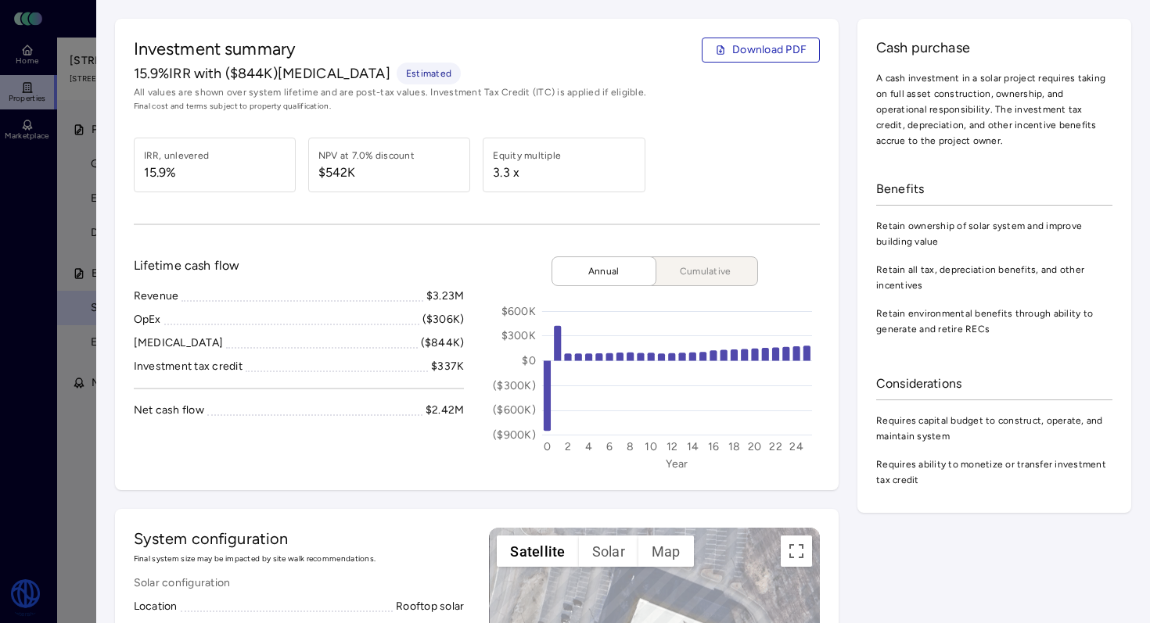
click at [992, 27] on div "Cash purchase A cash investment in a solar project requires taking on full asse…" at bounding box center [994, 266] width 274 height 494
click at [632, 63] on div "Investment summary Download PDF 15.9% IRR with ($844K) CapEx Estimated All valu…" at bounding box center [477, 75] width 687 height 75
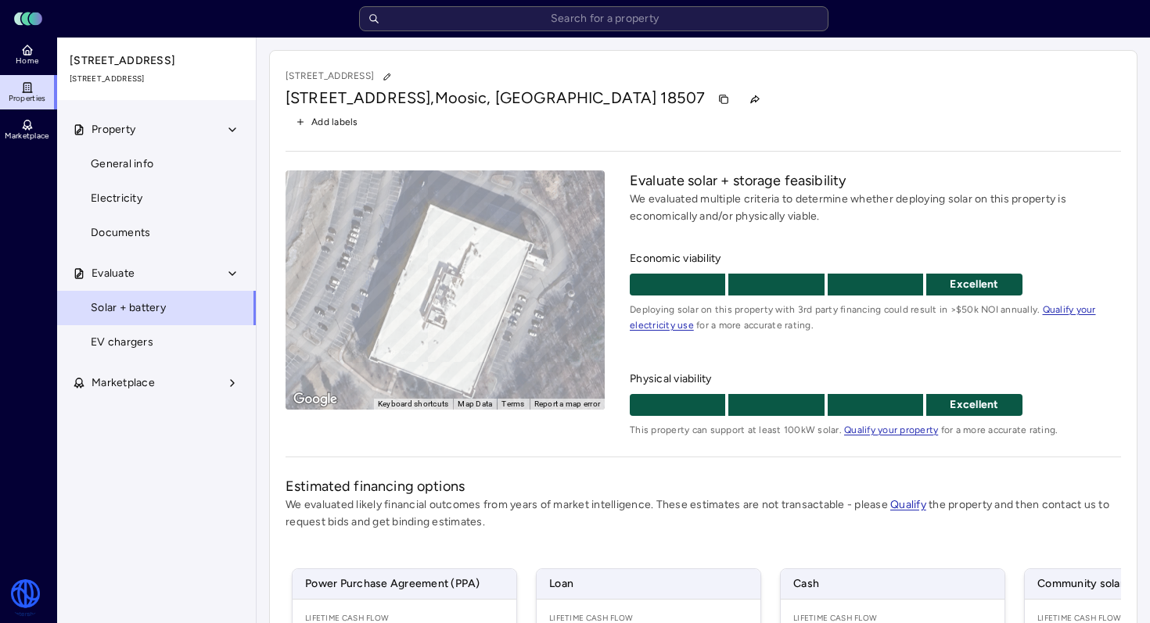
click at [605, 59] on div "53 Glenmaura National Blvd 53 Glenmaura National Blvd, Moosic, PA 18507 Add lab…" at bounding box center [703, 512] width 868 height 924
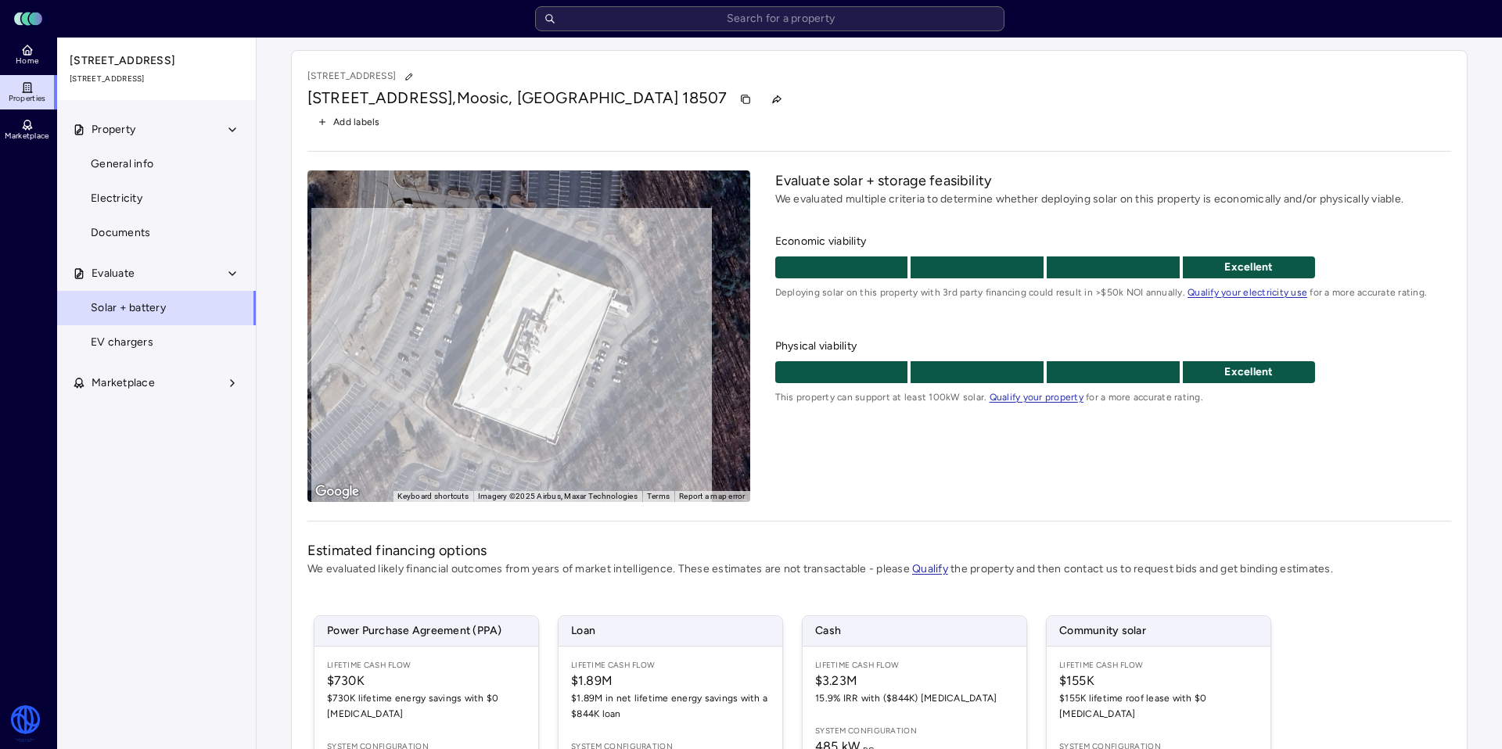
click at [859, 623] on span "Lifetime Cash Flow" at bounding box center [914, 665] width 199 height 13
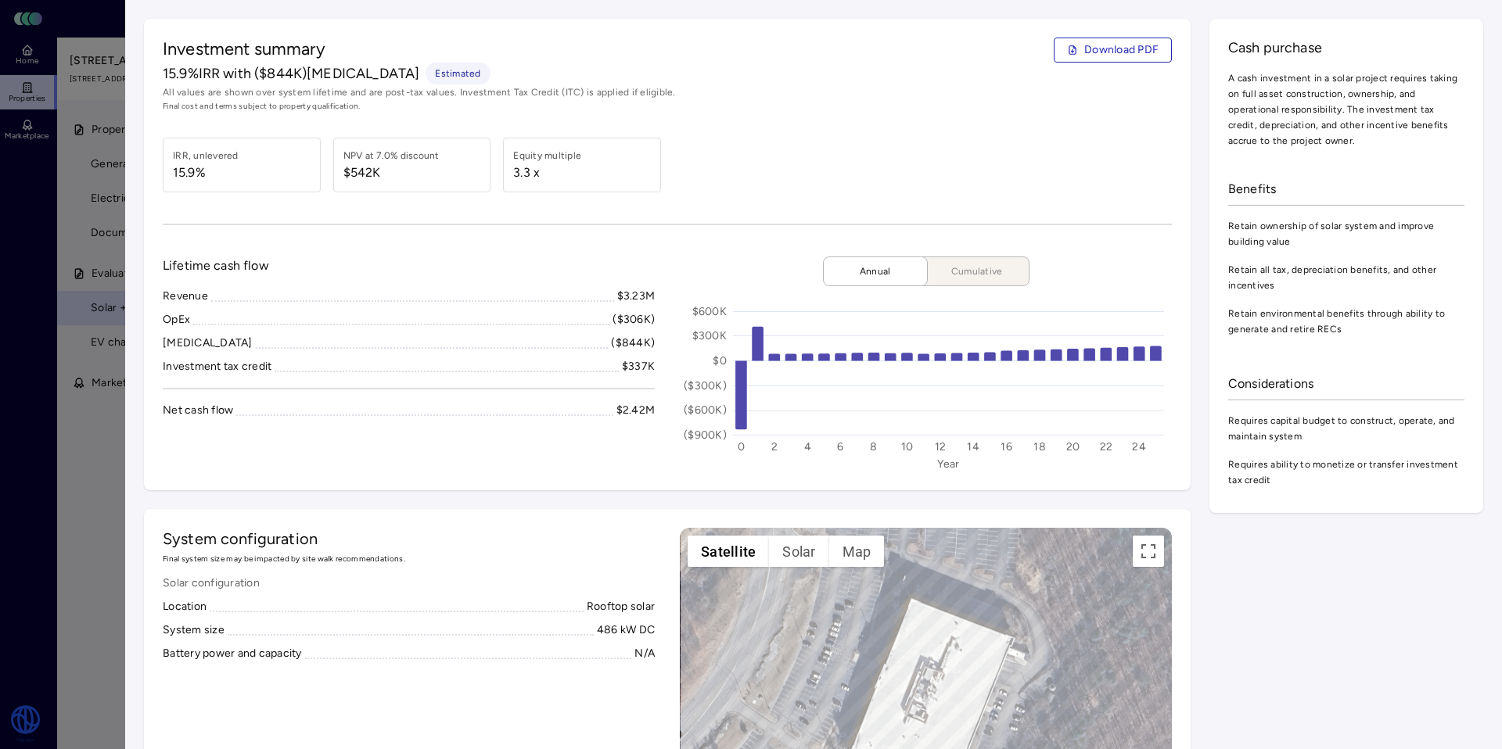
drag, startPoint x: 1184, startPoint y: 115, endPoint x: 1068, endPoint y: 94, distance: 118.4
click at [1101, 48] on span "Download PDF" at bounding box center [1121, 49] width 74 height 17
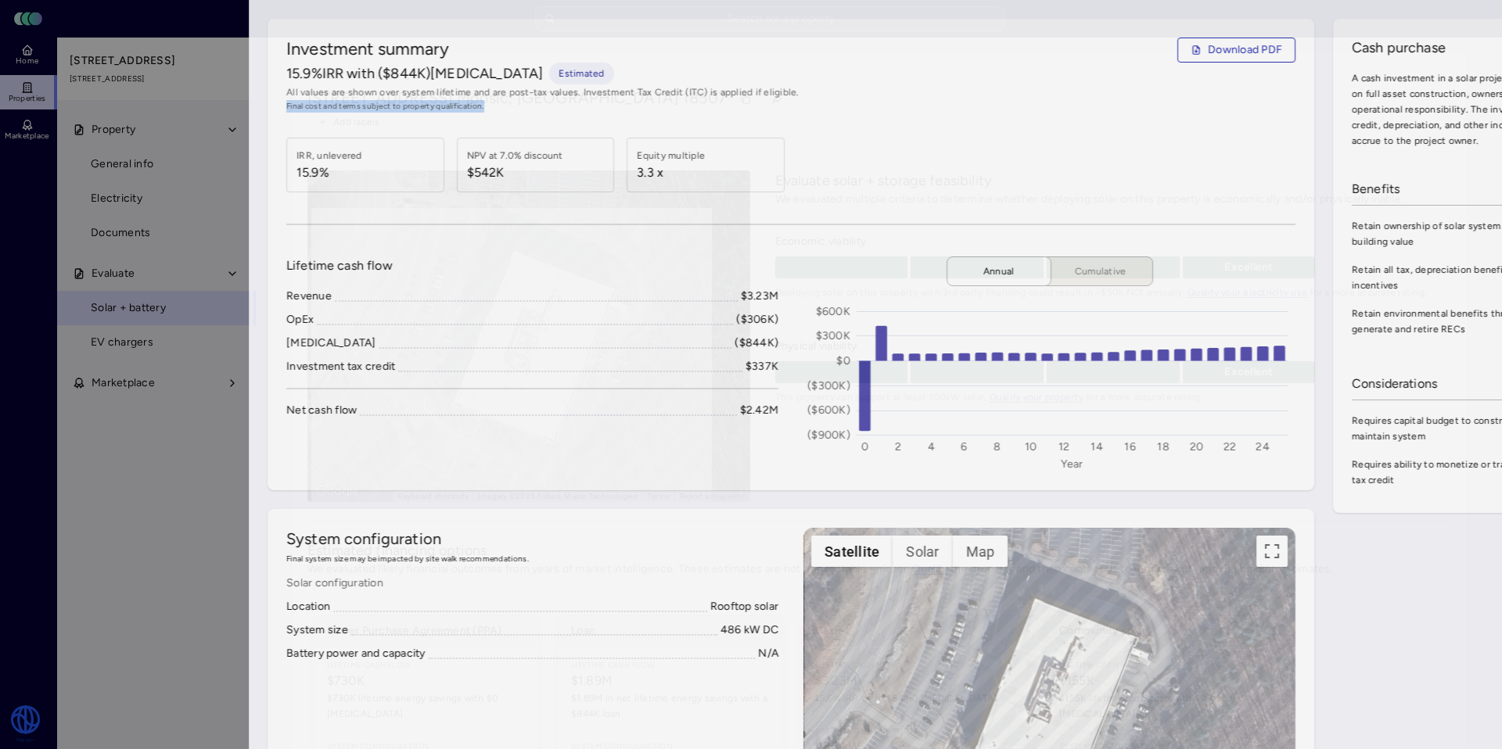
click at [119, 105] on div at bounding box center [751, 374] width 1502 height 749
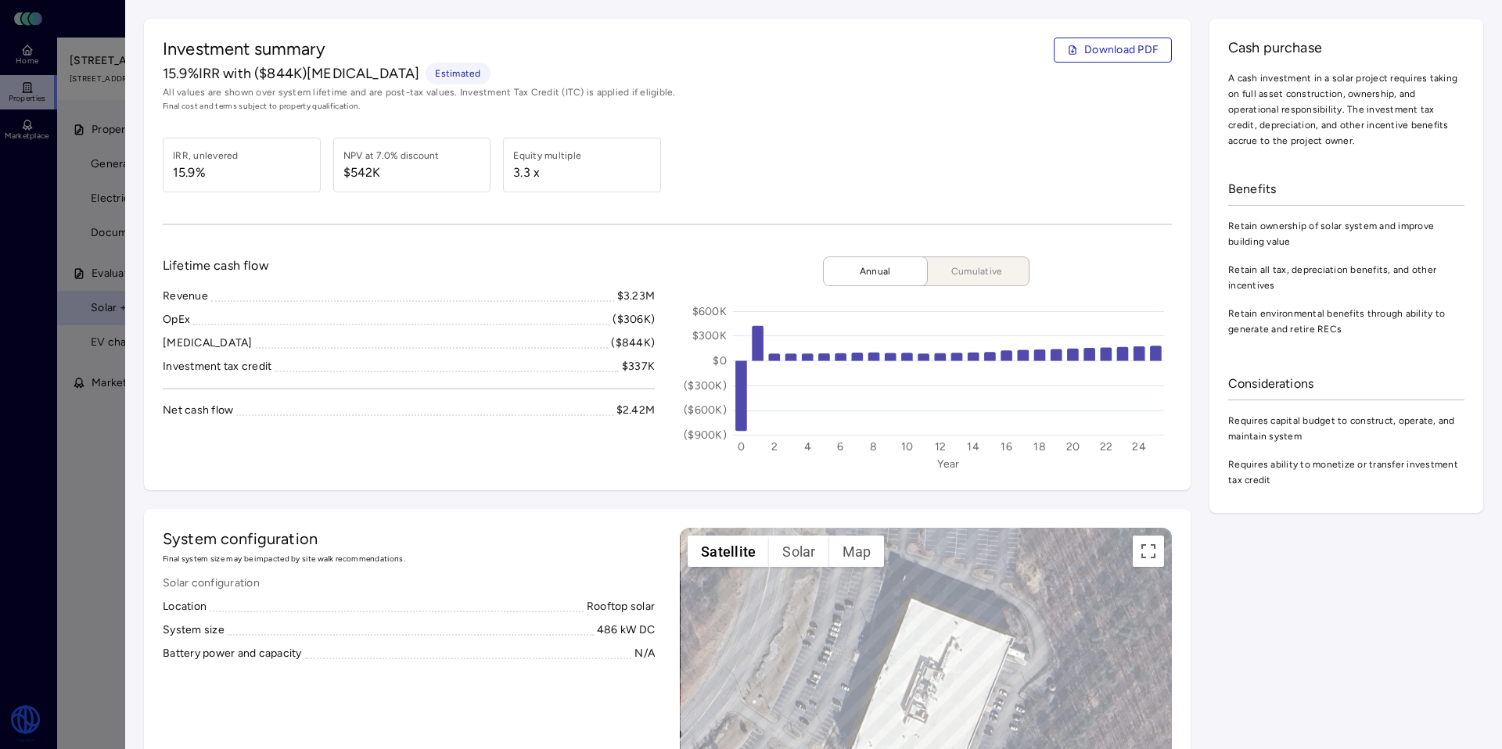
click at [59, 88] on div at bounding box center [751, 374] width 1502 height 749
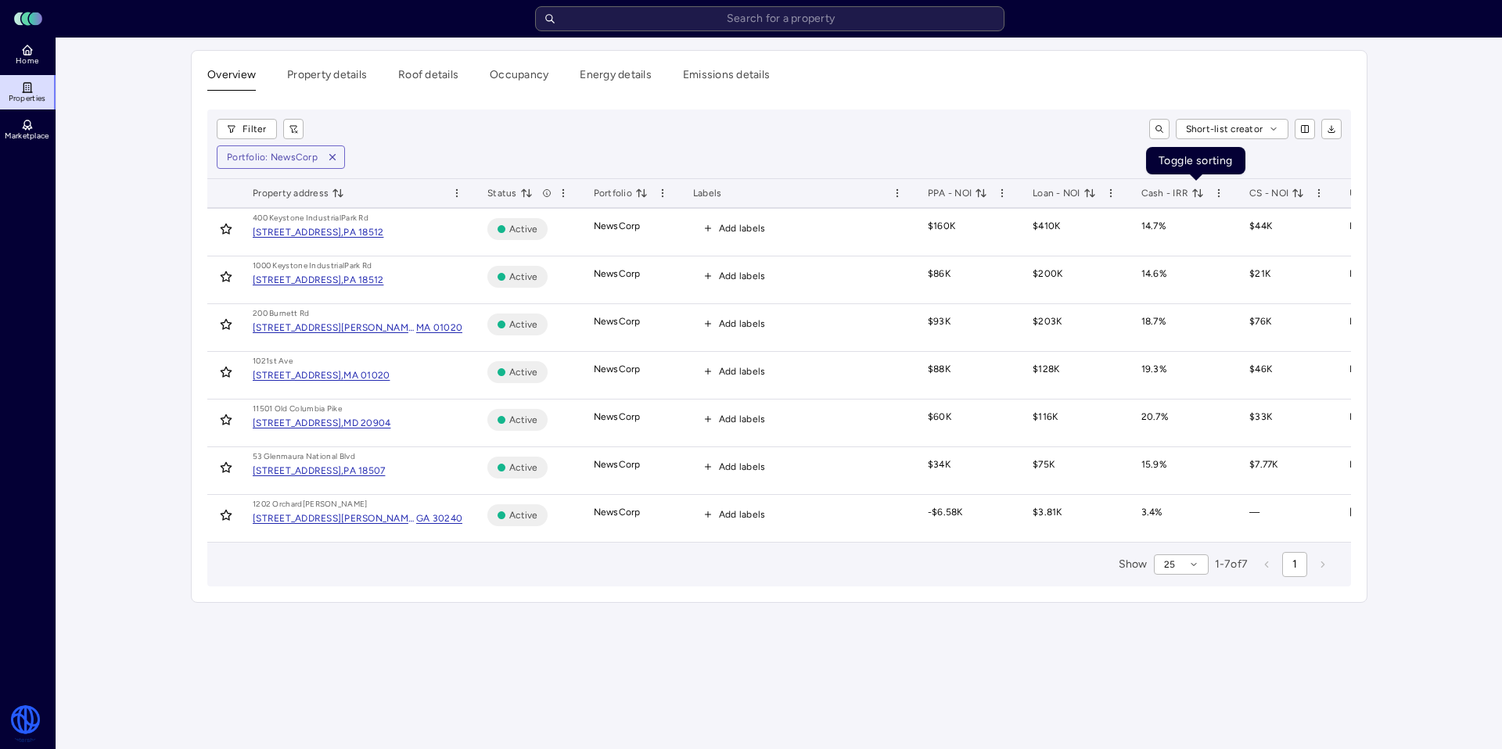
click at [1149, 190] on icon "toggle sorting" at bounding box center [1195, 192] width 4 height 7
